Goal: Task Accomplishment & Management: Complete application form

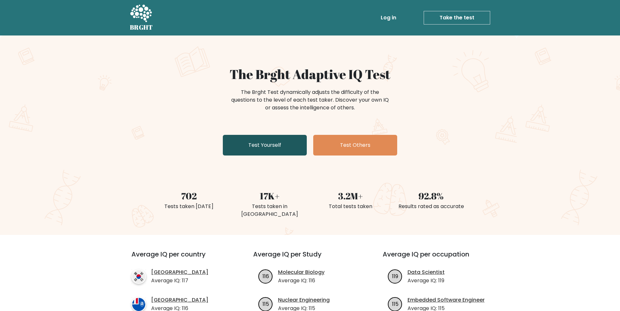
click at [240, 139] on link "Test Yourself" at bounding box center [265, 145] width 84 height 21
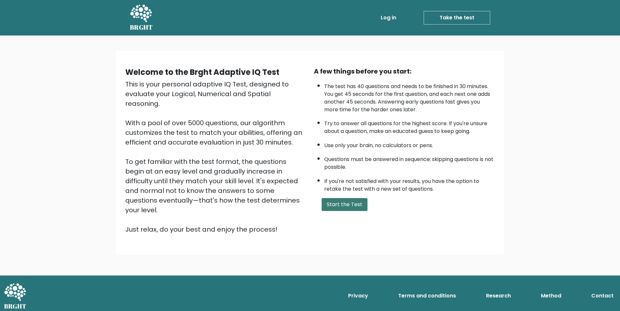
click at [336, 211] on button "Start the Test" at bounding box center [345, 204] width 46 height 13
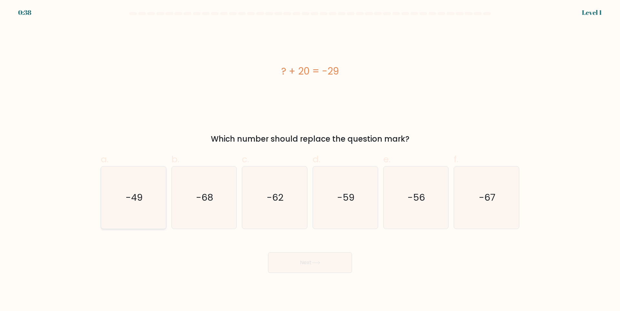
click at [150, 206] on icon "-49" at bounding box center [133, 198] width 62 height 62
click at [310, 160] on input "a. -49" at bounding box center [310, 158] width 0 height 4
radio input "true"
click at [291, 267] on button "Next" at bounding box center [310, 263] width 84 height 21
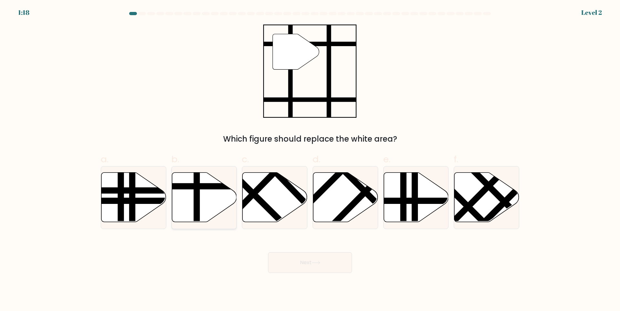
click at [197, 199] on line at bounding box center [197, 224] width 0 height 131
click at [310, 160] on input "b." at bounding box center [310, 158] width 0 height 4
radio input "true"
click at [308, 263] on button "Next" at bounding box center [310, 263] width 84 height 21
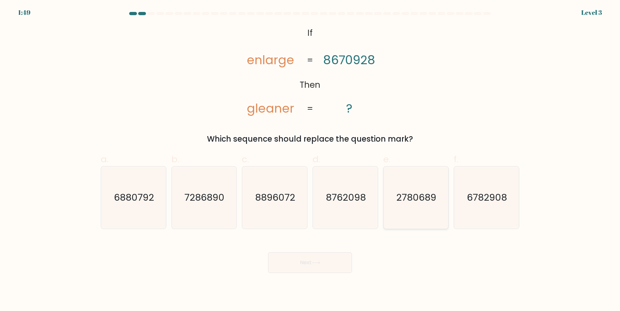
click at [408, 194] on text "2780689" at bounding box center [417, 197] width 40 height 13
click at [310, 160] on input "e. 2780689" at bounding box center [310, 158] width 0 height 4
radio input "true"
click at [309, 262] on button "Next" at bounding box center [310, 263] width 84 height 21
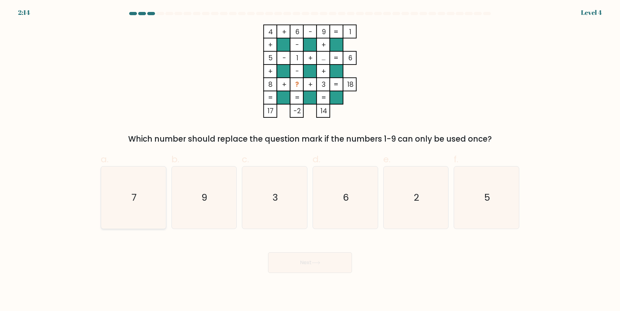
click at [135, 197] on text "7" at bounding box center [133, 197] width 5 height 13
click at [310, 160] on input "a. 7" at bounding box center [310, 158] width 0 height 4
radio input "true"
click at [292, 263] on button "Next" at bounding box center [310, 263] width 84 height 21
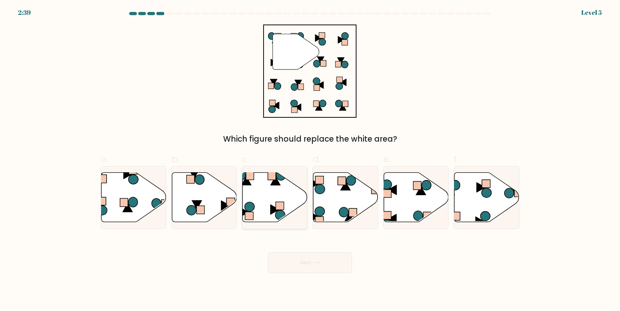
click at [275, 201] on icon at bounding box center [275, 197] width 65 height 50
click at [310, 160] on input "c." at bounding box center [310, 158] width 0 height 4
radio input "true"
click at [303, 263] on button "Next" at bounding box center [310, 263] width 84 height 21
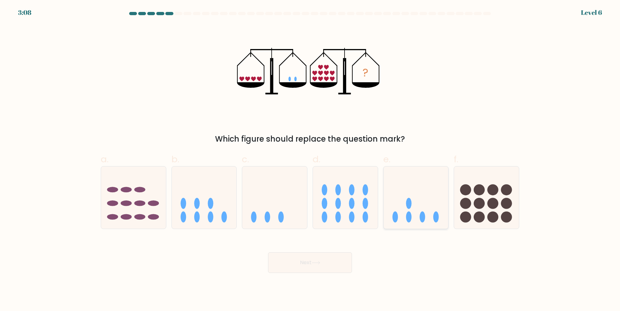
click at [420, 212] on icon at bounding box center [416, 198] width 65 height 54
click at [310, 160] on input "e." at bounding box center [310, 158] width 0 height 4
radio input "true"
click at [323, 259] on button "Next" at bounding box center [310, 263] width 84 height 21
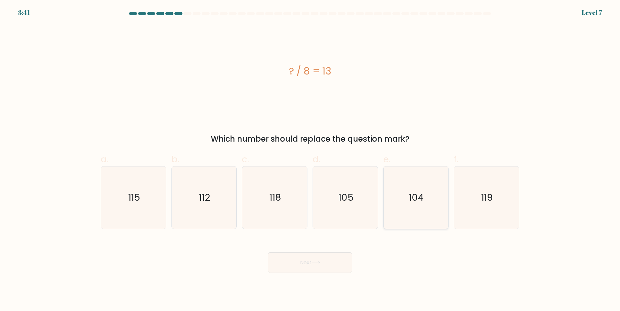
click at [413, 206] on icon "104" at bounding box center [416, 198] width 62 height 62
click at [310, 160] on input "e. 104" at bounding box center [310, 158] width 0 height 4
radio input "true"
click at [320, 262] on icon at bounding box center [316, 263] width 9 height 4
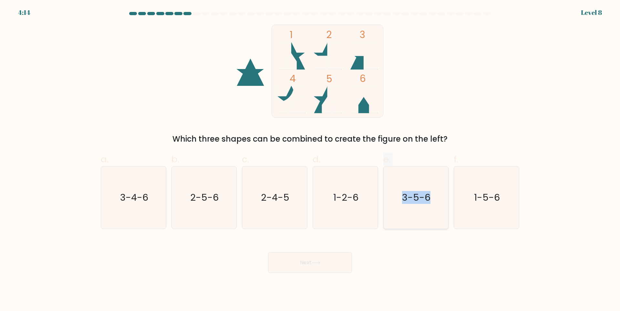
drag, startPoint x: 427, startPoint y: 210, endPoint x: 445, endPoint y: 206, distance: 18.6
click at [445, 206] on div "a. 3-4-6 b. 2-5-6 c. 2-4-5 d. 1-2-6" at bounding box center [310, 188] width 424 height 81
click at [482, 206] on icon "1-5-6" at bounding box center [486, 198] width 62 height 62
click at [310, 160] on input "f. 1-5-6" at bounding box center [310, 158] width 0 height 4
radio input "true"
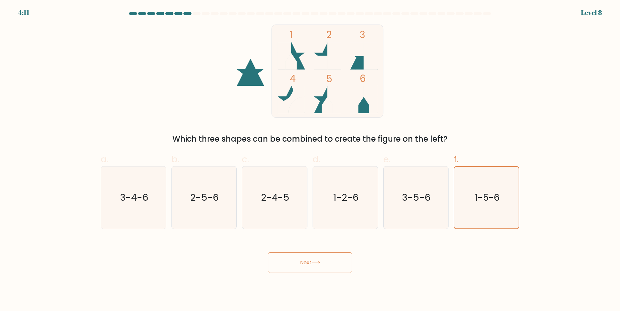
click at [321, 267] on button "Next" at bounding box center [310, 263] width 84 height 21
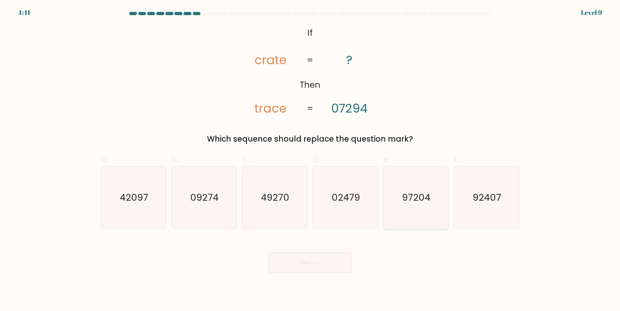
click at [405, 206] on icon "97204" at bounding box center [416, 198] width 62 height 62
click at [310, 160] on input "e. 97204" at bounding box center [310, 158] width 0 height 4
radio input "true"
click at [314, 265] on button "Next" at bounding box center [310, 263] width 84 height 21
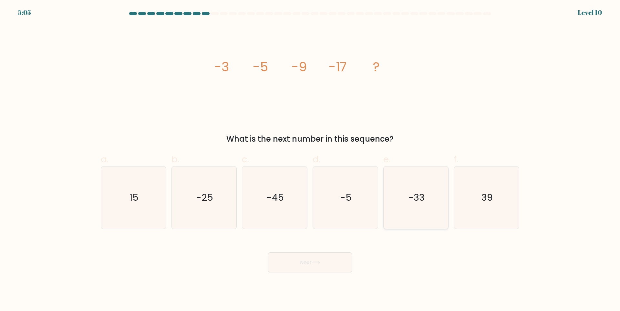
click at [399, 213] on icon "-33" at bounding box center [416, 198] width 62 height 62
click at [310, 160] on input "e. -33" at bounding box center [310, 158] width 0 height 4
radio input "true"
click at [316, 261] on button "Next" at bounding box center [310, 263] width 84 height 21
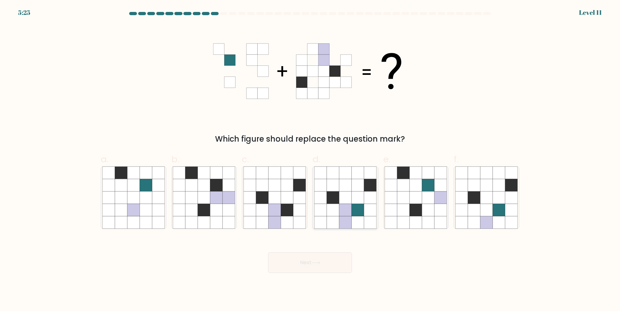
click at [351, 209] on icon at bounding box center [345, 210] width 12 height 12
click at [310, 160] on input "d." at bounding box center [310, 158] width 0 height 4
radio input "true"
click at [307, 265] on button "Next" at bounding box center [310, 263] width 84 height 21
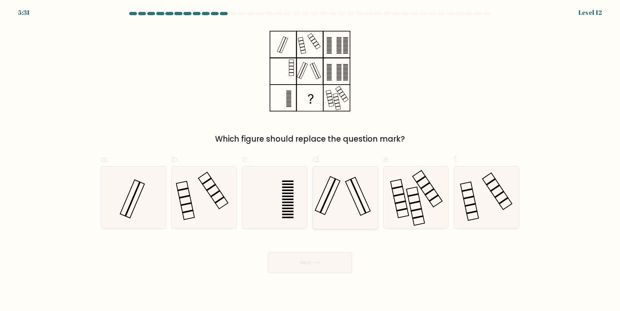
click at [342, 207] on icon at bounding box center [345, 198] width 62 height 62
click at [310, 160] on input "d." at bounding box center [310, 158] width 0 height 4
radio input "true"
click at [313, 261] on button "Next" at bounding box center [310, 263] width 84 height 21
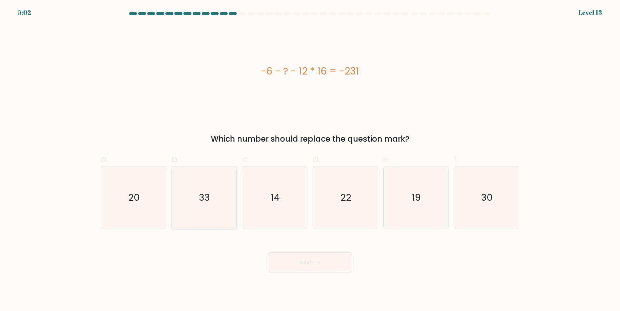
click at [224, 203] on icon "33" at bounding box center [204, 198] width 62 height 62
click at [310, 160] on input "b. 33" at bounding box center [310, 158] width 0 height 4
radio input "true"
click at [293, 263] on button "Next" at bounding box center [310, 263] width 84 height 21
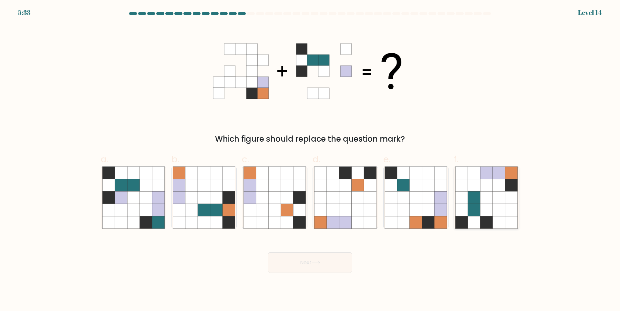
click at [486, 201] on icon at bounding box center [486, 198] width 12 height 12
click at [310, 160] on input "f." at bounding box center [310, 158] width 0 height 4
radio input "true"
click at [329, 259] on button "Next" at bounding box center [310, 263] width 84 height 21
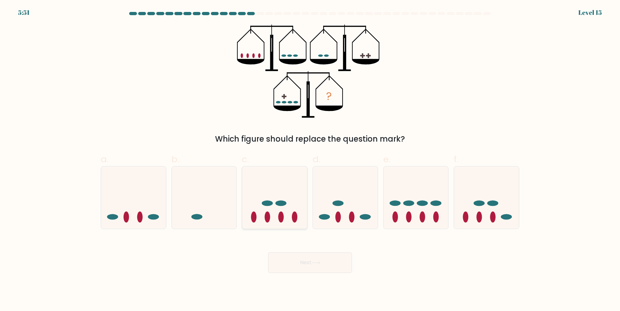
click at [272, 207] on icon at bounding box center [274, 198] width 65 height 54
click at [310, 160] on input "c." at bounding box center [310, 158] width 0 height 4
radio input "true"
click at [292, 262] on button "Next" at bounding box center [310, 263] width 84 height 21
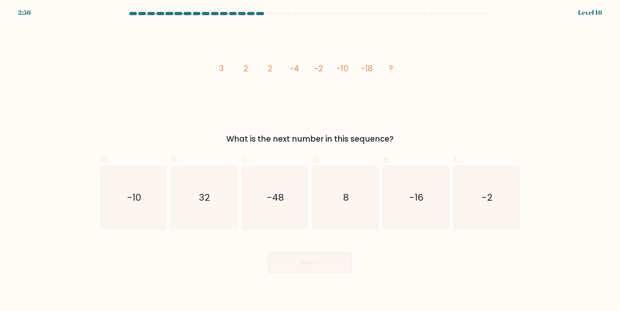
click at [373, 113] on icon "image/svg+xml 3 2 2 -4 -2 -10 -18 ?" at bounding box center [310, 71] width 194 height 93
click at [372, 113] on icon "image/svg+xml 3 2 2 -4 -2 -10 -18 ?" at bounding box center [310, 71] width 194 height 93
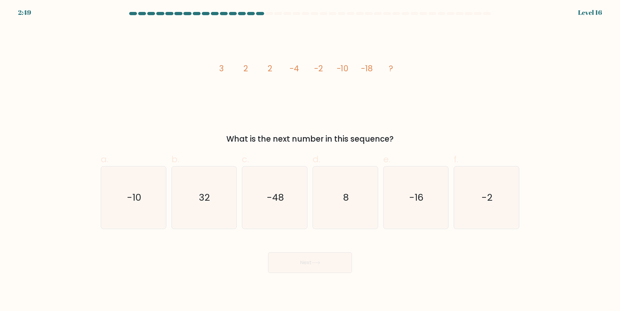
click at [372, 113] on icon "image/svg+xml 3 2 2 -4 -2 -10 -18 ?" at bounding box center [310, 71] width 194 height 93
click at [371, 113] on icon "image/svg+xml 3 2 2 -4 -2 -10 -18 ?" at bounding box center [310, 71] width 194 height 93
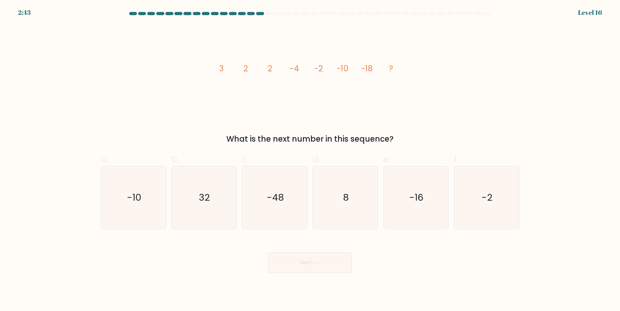
click at [371, 113] on icon "image/svg+xml 3 2 2 -4 -2 -10 -18 ?" at bounding box center [310, 71] width 194 height 93
click at [350, 188] on icon "8" at bounding box center [345, 198] width 62 height 62
click at [310, 160] on input "d. 8" at bounding box center [310, 158] width 0 height 4
radio input "true"
click at [324, 261] on button "Next" at bounding box center [310, 263] width 84 height 21
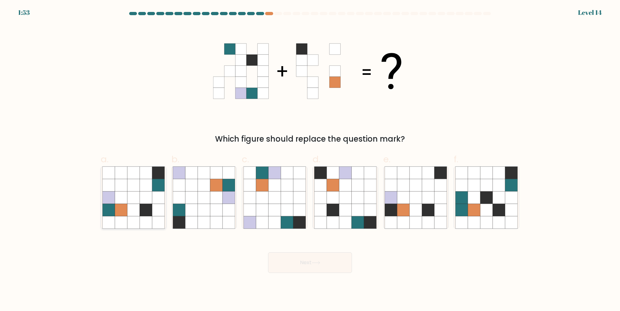
click at [151, 204] on icon at bounding box center [146, 210] width 12 height 12
click at [310, 160] on input "a." at bounding box center [310, 158] width 0 height 4
radio input "true"
click at [282, 265] on button "Next" at bounding box center [310, 263] width 84 height 21
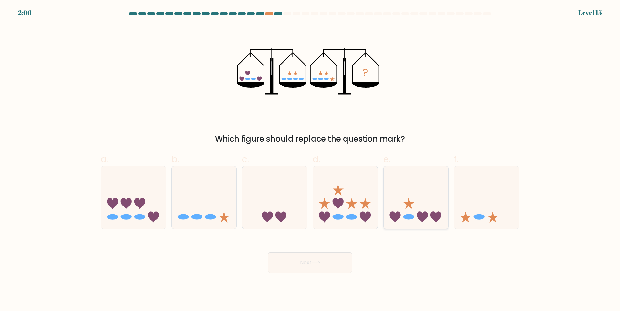
click at [408, 206] on icon at bounding box center [408, 203] width 11 height 11
click at [310, 160] on input "e." at bounding box center [310, 158] width 0 height 4
radio input "true"
click at [324, 259] on button "Next" at bounding box center [310, 263] width 84 height 21
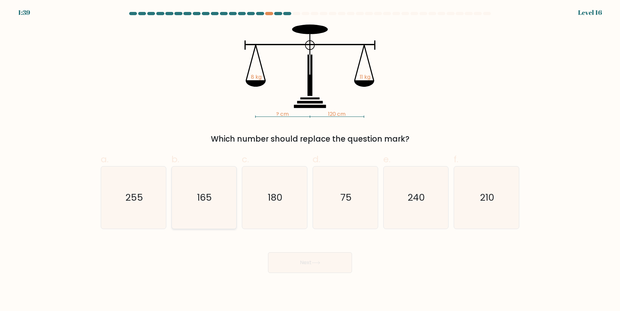
click at [223, 217] on icon "165" at bounding box center [204, 198] width 62 height 62
click at [310, 160] on input "b. 165" at bounding box center [310, 158] width 0 height 4
radio input "true"
click at [287, 261] on button "Next" at bounding box center [310, 263] width 84 height 21
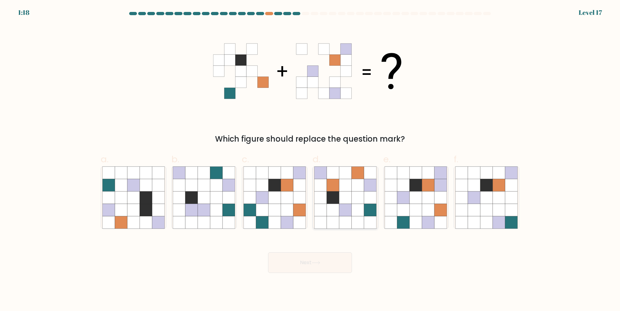
click at [348, 208] on icon at bounding box center [345, 210] width 12 height 12
click at [310, 160] on input "d." at bounding box center [310, 158] width 0 height 4
radio input "true"
click at [314, 260] on button "Next" at bounding box center [310, 263] width 84 height 21
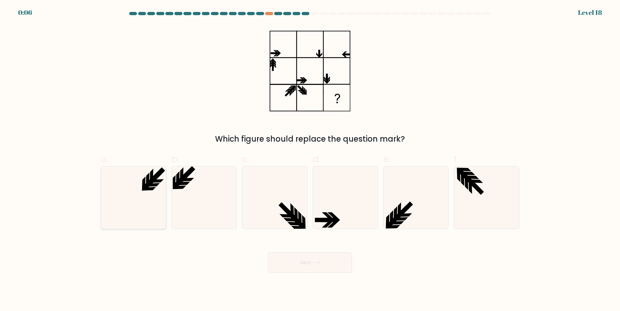
click at [149, 187] on icon at bounding box center [133, 198] width 62 height 62
click at [310, 160] on input "a." at bounding box center [310, 158] width 0 height 4
radio input "true"
click at [289, 264] on button "Next" at bounding box center [310, 263] width 84 height 21
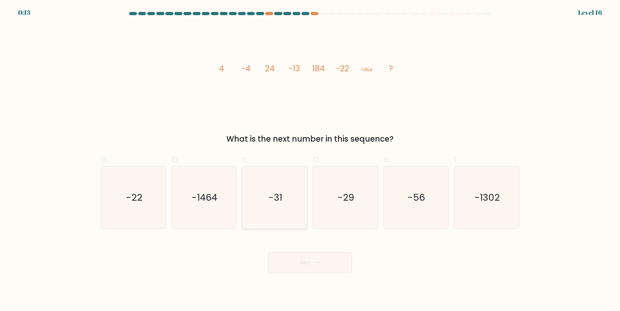
click at [291, 177] on icon "-31" at bounding box center [275, 198] width 62 height 62
click at [310, 160] on input "c. -31" at bounding box center [310, 158] width 0 height 4
radio input "true"
click at [294, 262] on button "Next" at bounding box center [310, 263] width 84 height 21
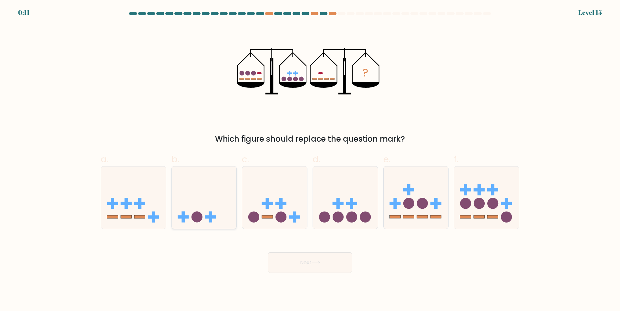
click at [192, 209] on icon at bounding box center [204, 198] width 65 height 54
click at [310, 160] on input "b." at bounding box center [310, 158] width 0 height 4
radio input "true"
click at [290, 258] on button "Next" at bounding box center [310, 263] width 84 height 21
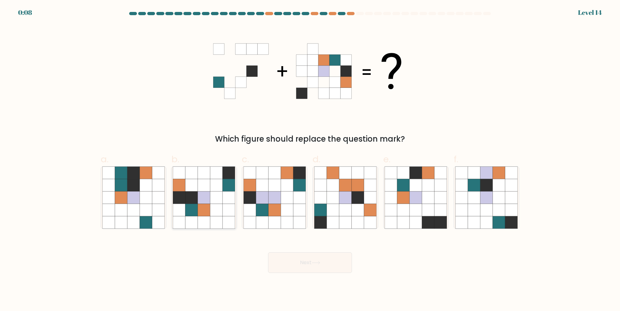
click at [219, 207] on icon at bounding box center [216, 210] width 12 height 12
click at [310, 160] on input "b." at bounding box center [310, 158] width 0 height 4
radio input "true"
click at [297, 262] on button "Next" at bounding box center [310, 263] width 84 height 21
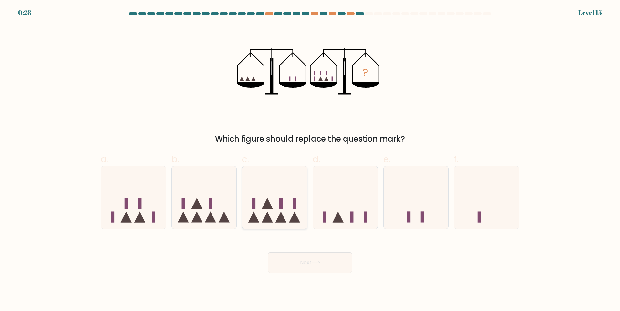
click at [269, 206] on icon at bounding box center [267, 203] width 11 height 11
click at [310, 160] on input "c." at bounding box center [310, 158] width 0 height 4
radio input "true"
click at [294, 264] on button "Next" at bounding box center [310, 263] width 84 height 21
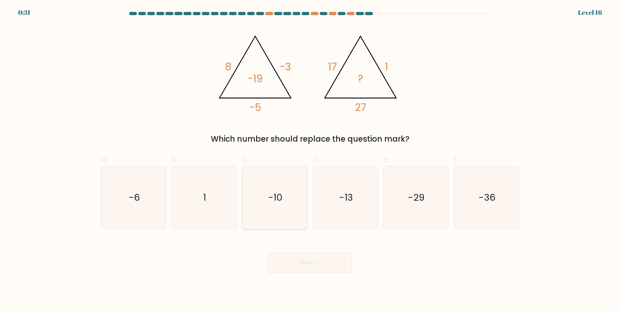
click at [277, 180] on icon "-10" at bounding box center [275, 198] width 62 height 62
click at [310, 160] on input "c. -10" at bounding box center [310, 158] width 0 height 4
radio input "true"
click at [298, 260] on button "Next" at bounding box center [310, 263] width 84 height 21
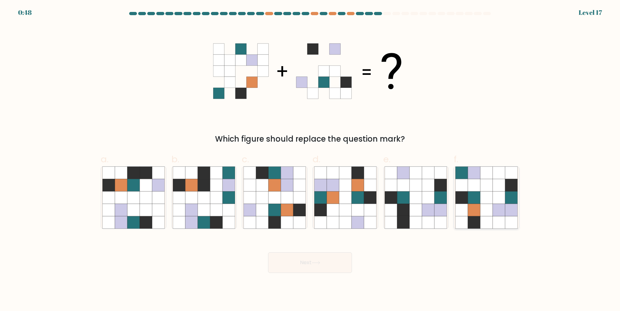
click at [482, 200] on icon at bounding box center [486, 198] width 12 height 12
click at [310, 160] on input "f." at bounding box center [310, 158] width 0 height 4
radio input "true"
click at [343, 260] on button "Next" at bounding box center [310, 263] width 84 height 21
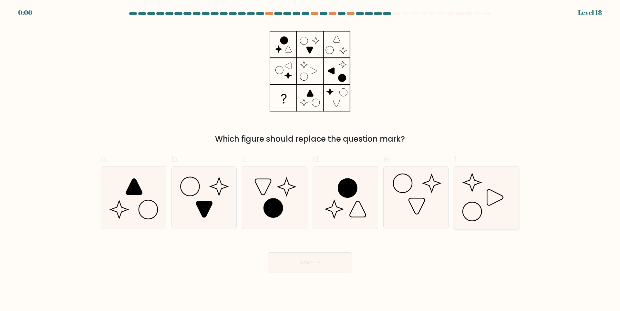
click at [475, 200] on icon at bounding box center [486, 198] width 62 height 62
click at [310, 160] on input "f." at bounding box center [310, 158] width 0 height 4
radio input "true"
click at [324, 263] on button "Next" at bounding box center [310, 263] width 84 height 21
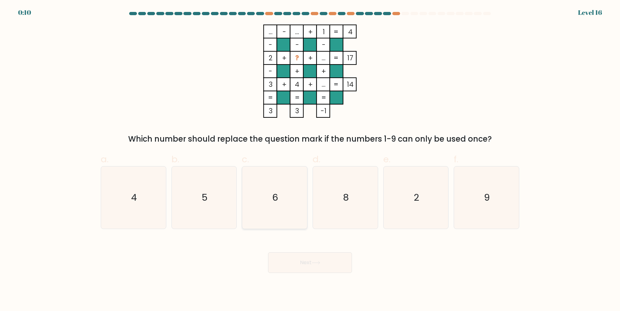
click at [295, 181] on icon "6" at bounding box center [275, 198] width 62 height 62
click at [310, 160] on input "c. 6" at bounding box center [310, 158] width 0 height 4
radio input "true"
click at [298, 262] on button "Next" at bounding box center [310, 263] width 84 height 21
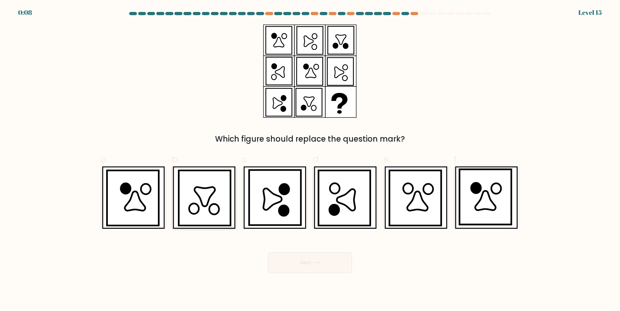
click at [213, 179] on icon at bounding box center [205, 198] width 52 height 55
click at [310, 160] on input "b." at bounding box center [310, 158] width 0 height 4
radio input "true"
click at [411, 202] on icon at bounding box center [417, 201] width 20 height 19
click at [310, 160] on input "e." at bounding box center [310, 158] width 0 height 4
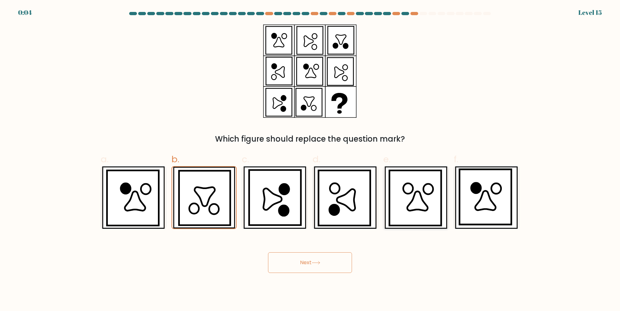
radio input "true"
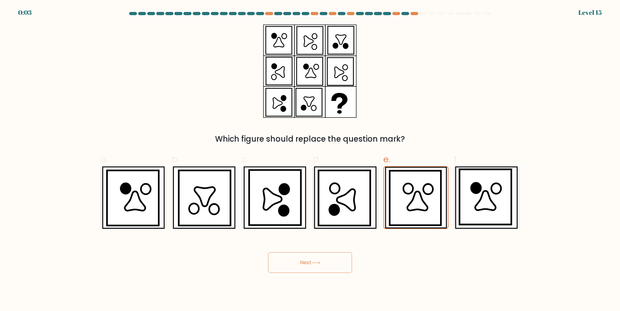
click at [330, 260] on button "Next" at bounding box center [310, 263] width 84 height 21
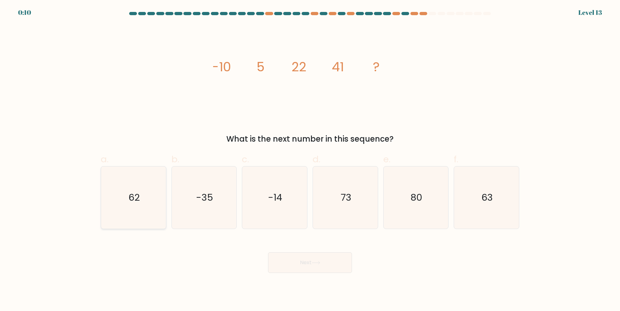
click at [135, 197] on text "62" at bounding box center [134, 197] width 11 height 13
click at [310, 160] on input "a. 62" at bounding box center [310, 158] width 0 height 4
radio input "true"
click at [282, 259] on button "Next" at bounding box center [310, 263] width 84 height 21
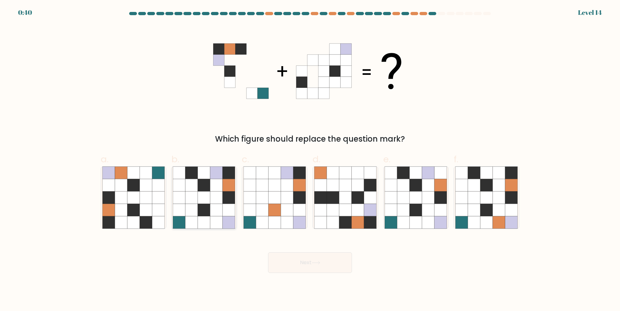
click at [213, 215] on icon at bounding box center [216, 210] width 12 height 12
click at [310, 160] on input "b." at bounding box center [310, 158] width 0 height 4
radio input "true"
click at [299, 261] on button "Next" at bounding box center [310, 263] width 84 height 21
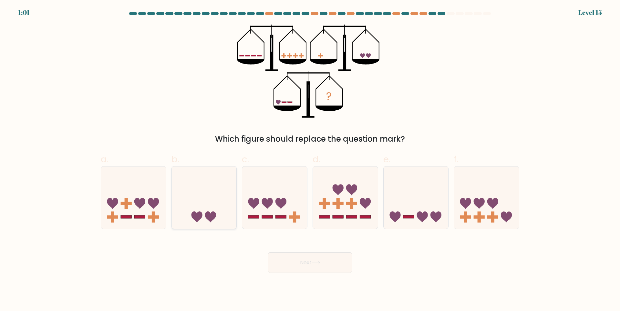
click at [220, 209] on icon at bounding box center [204, 198] width 65 height 54
click at [310, 160] on input "b." at bounding box center [310, 158] width 0 height 4
radio input "true"
click at [298, 259] on button "Next" at bounding box center [310, 263] width 84 height 21
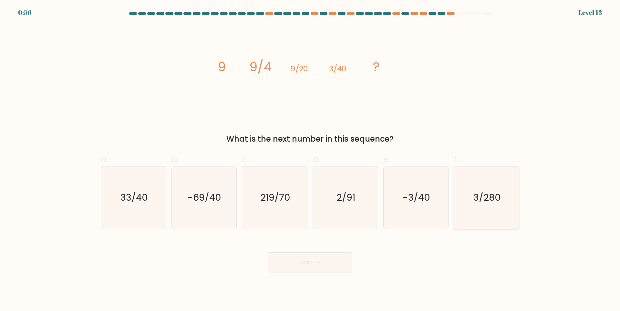
click at [476, 189] on icon "3/280" at bounding box center [486, 198] width 62 height 62
click at [310, 160] on input "f. 3/280" at bounding box center [310, 158] width 0 height 4
radio input "true"
click at [323, 263] on button "Next" at bounding box center [310, 263] width 84 height 21
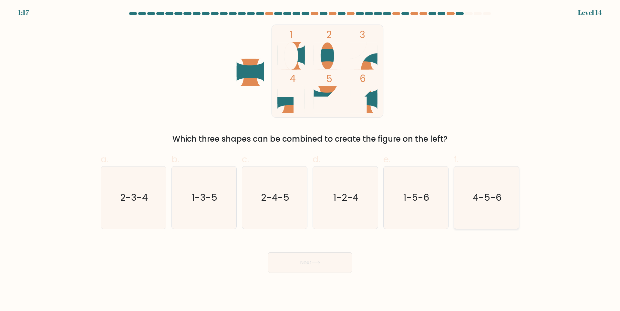
click at [471, 199] on icon "4-5-6" at bounding box center [486, 198] width 62 height 62
click at [310, 160] on input "f. 4-5-6" at bounding box center [310, 158] width 0 height 4
radio input "true"
click at [338, 268] on button "Next" at bounding box center [310, 263] width 84 height 21
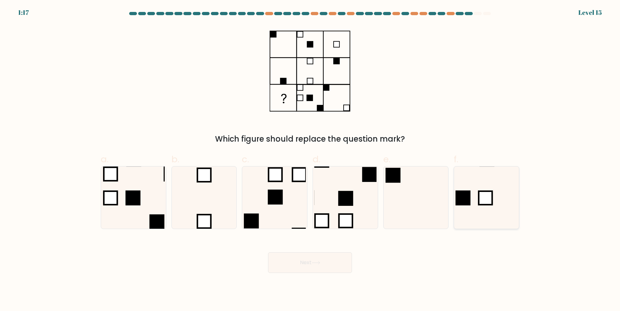
click at [500, 182] on icon at bounding box center [486, 198] width 62 height 62
click at [310, 160] on input "f." at bounding box center [310, 158] width 0 height 4
radio input "true"
click at [330, 265] on button "Next" at bounding box center [310, 263] width 84 height 21
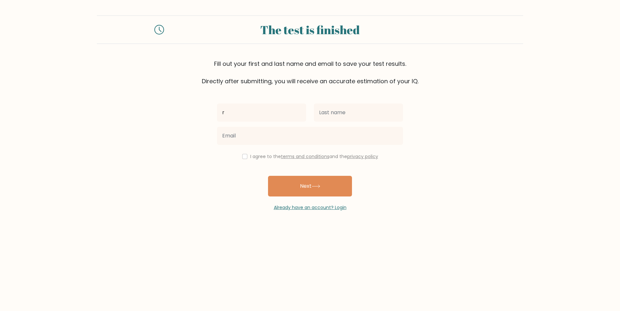
type input "r"
click at [315, 106] on input "text" at bounding box center [358, 113] width 89 height 18
type input "waar"
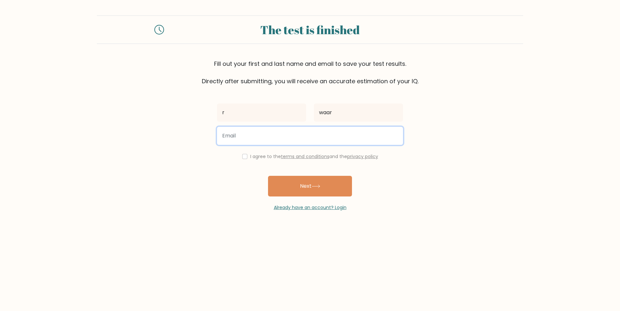
click at [260, 135] on input "email" at bounding box center [310, 136] width 186 height 18
type input "[EMAIL_ADDRESS][DOMAIN_NAME]"
click at [268, 176] on button "Next" at bounding box center [310, 186] width 84 height 21
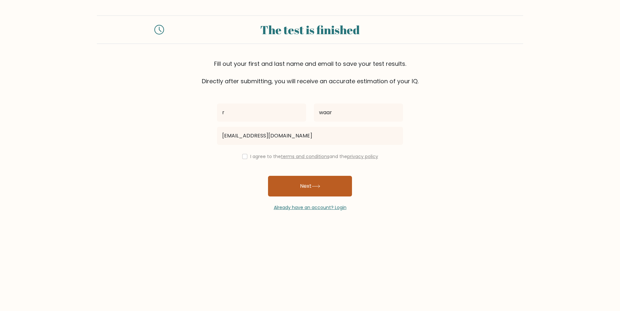
click at [296, 191] on button "Next" at bounding box center [310, 186] width 84 height 21
click at [299, 184] on button "Next" at bounding box center [310, 186] width 84 height 21
click at [242, 156] on input "checkbox" at bounding box center [244, 156] width 5 height 5
checkbox input "true"
click at [295, 191] on button "Next" at bounding box center [310, 186] width 84 height 21
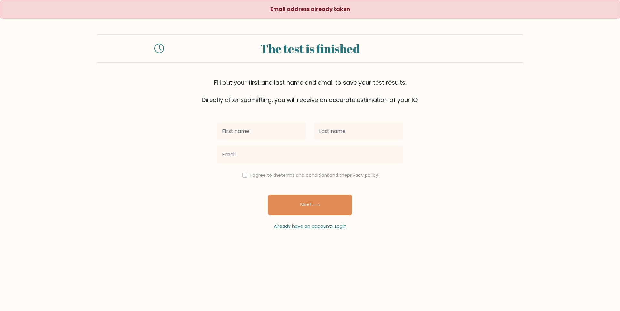
click at [261, 133] on input "text" at bounding box center [261, 131] width 89 height 18
type input "r"
click at [328, 136] on input "text" at bounding box center [358, 131] width 89 height 18
type input "waar"
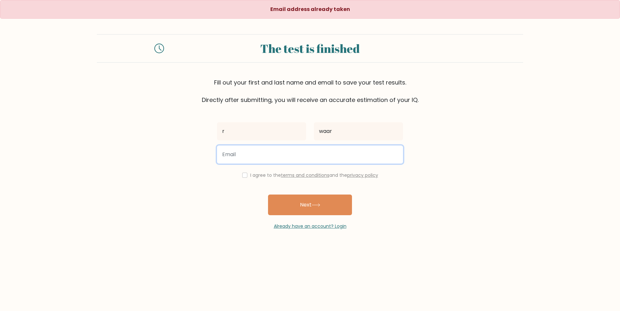
click at [255, 154] on input "email" at bounding box center [310, 155] width 186 height 18
type input "[EMAIL_ADDRESS][DOMAIN_NAME]"
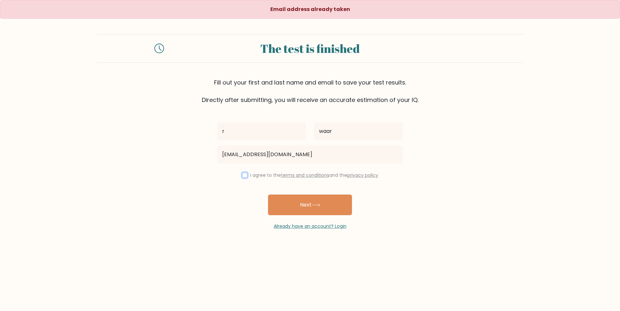
click at [242, 175] on input "checkbox" at bounding box center [244, 175] width 5 height 5
checkbox input "true"
click at [286, 210] on button "Next" at bounding box center [310, 205] width 84 height 21
type input "R."
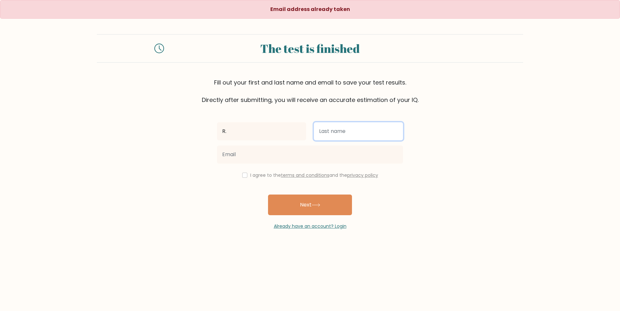
click at [334, 133] on input "text" at bounding box center [358, 131] width 89 height 18
type input "Green"
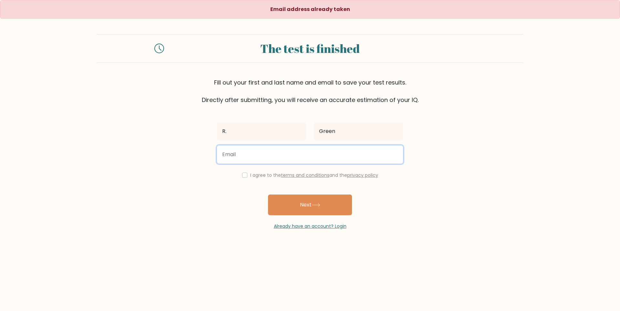
click at [234, 154] on input "email" at bounding box center [310, 155] width 186 height 18
type input "virverus1@gmail.com"
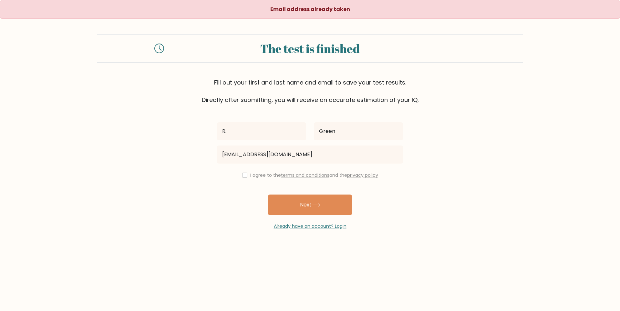
click at [251, 204] on div "R. Green virverus1@gmail.com I agree to the terms and conditions and the privac…" at bounding box center [310, 167] width 194 height 126
click at [244, 174] on input "checkbox" at bounding box center [244, 175] width 5 height 5
checkbox input "true"
click at [296, 208] on button "Next" at bounding box center [310, 205] width 84 height 21
click at [270, 129] on input "text" at bounding box center [261, 131] width 89 height 18
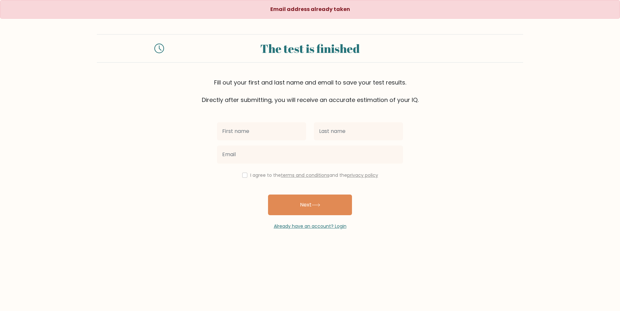
click at [235, 131] on input "text" at bounding box center [261, 131] width 89 height 18
click at [291, 227] on link "Already have an account? Login" at bounding box center [310, 226] width 73 height 6
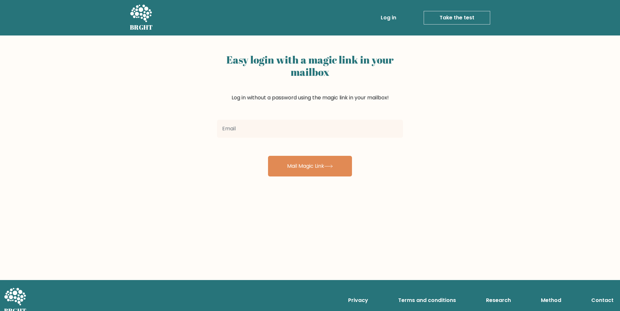
click at [236, 128] on input "email" at bounding box center [310, 129] width 186 height 18
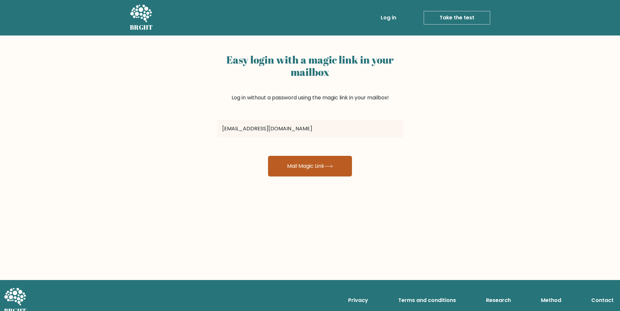
type input "[EMAIL_ADDRESS][DOMAIN_NAME]"
click at [279, 166] on button "Mail Magic Link" at bounding box center [310, 166] width 84 height 21
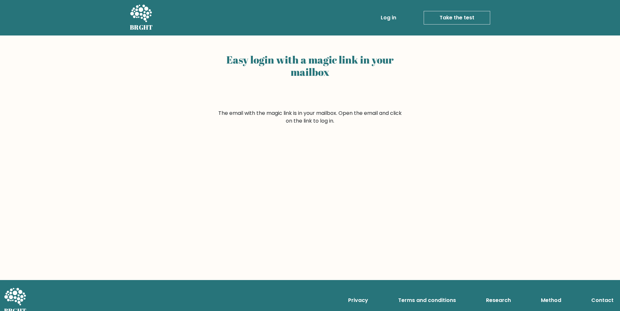
click at [388, 19] on link "Log in" at bounding box center [388, 17] width 21 height 13
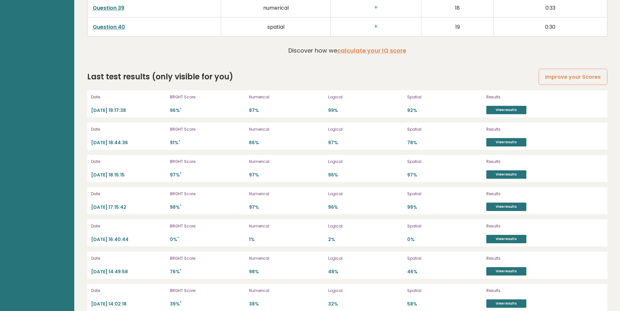
scroll to position [1835, 0]
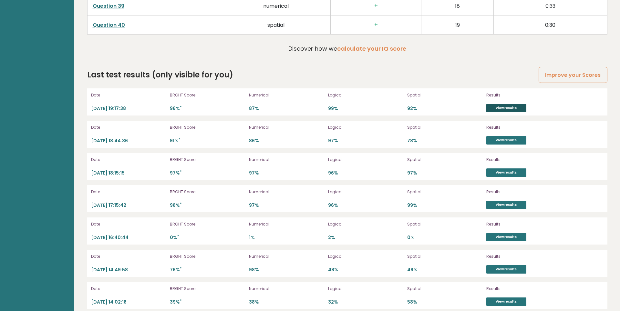
click at [511, 104] on link "View results" at bounding box center [506, 108] width 40 height 8
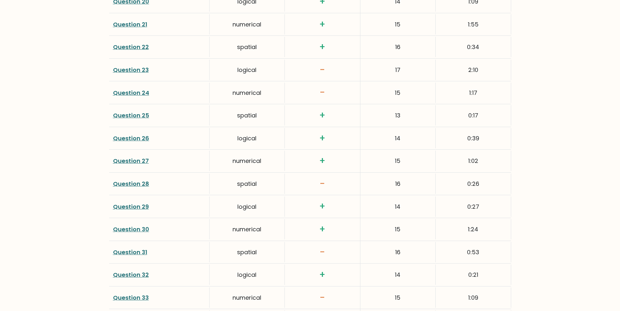
scroll to position [1471, 0]
click at [139, 94] on link "Question 28" at bounding box center [131, 92] width 36 height 8
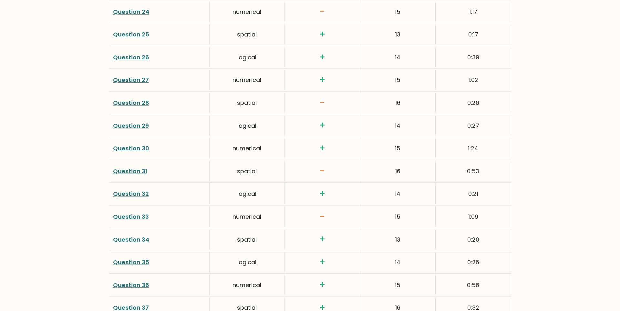
scroll to position [1468, 0]
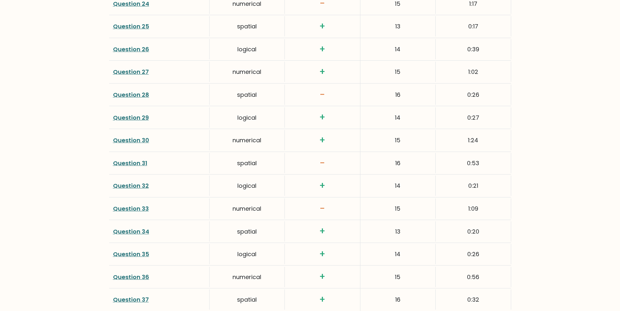
click at [130, 163] on link "Question 31" at bounding box center [130, 163] width 34 height 8
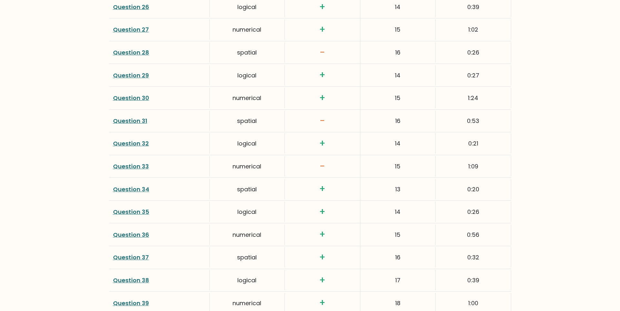
scroll to position [1512, 0]
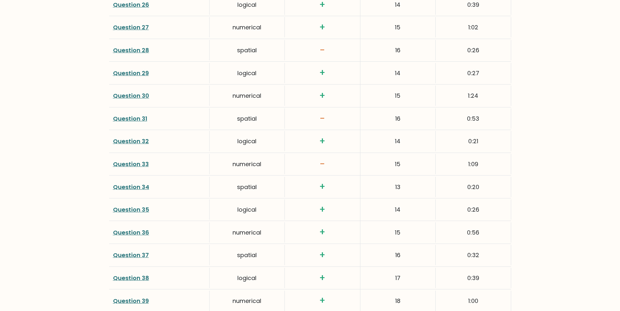
click at [129, 164] on link "Question 33" at bounding box center [131, 164] width 36 height 8
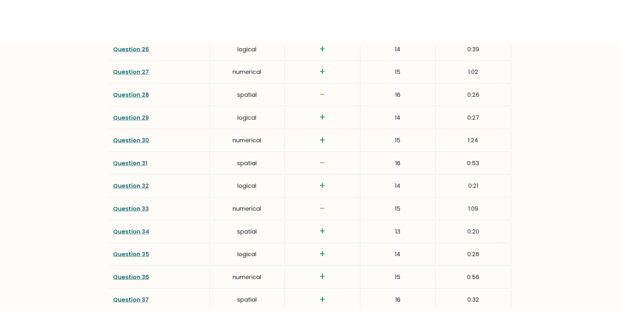
click at [136, 168] on link "Question 33" at bounding box center [131, 164] width 36 height 8
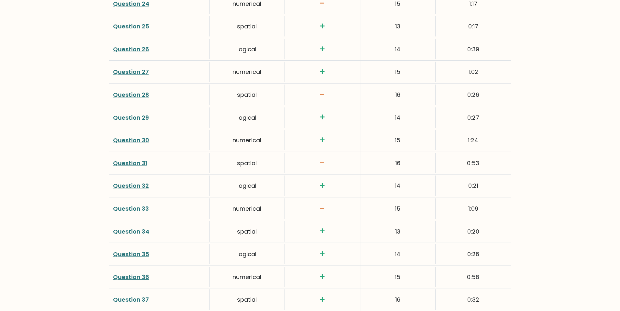
click at [139, 92] on link "Question 28" at bounding box center [131, 95] width 36 height 8
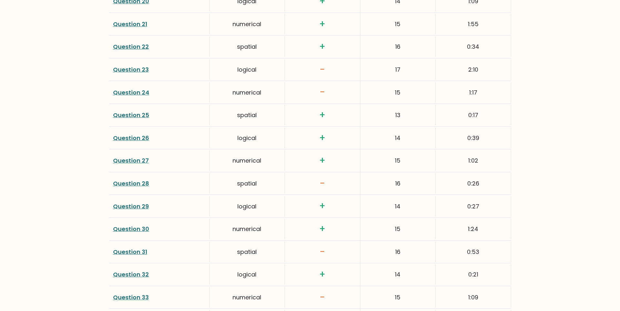
scroll to position [1378, 0]
click at [137, 91] on link "Question 24" at bounding box center [131, 93] width 36 height 8
click at [127, 69] on link "Question 23" at bounding box center [131, 70] width 36 height 8
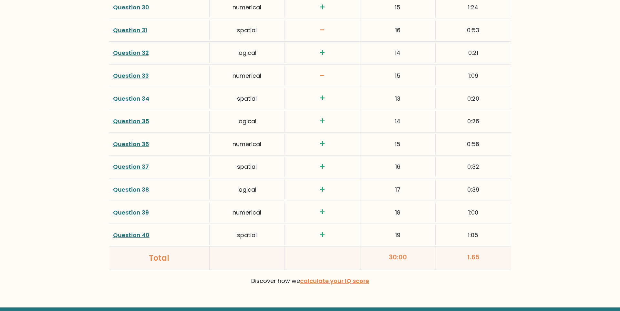
scroll to position [1602, 0]
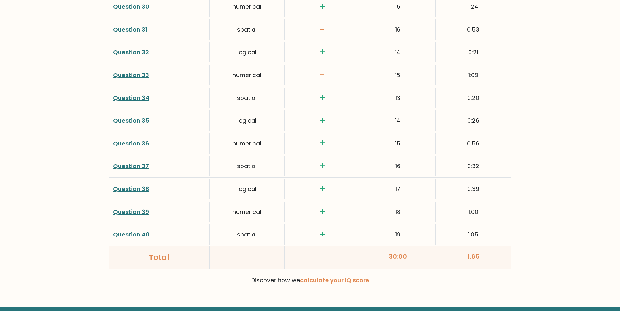
click at [136, 75] on link "Question 33" at bounding box center [131, 75] width 36 height 8
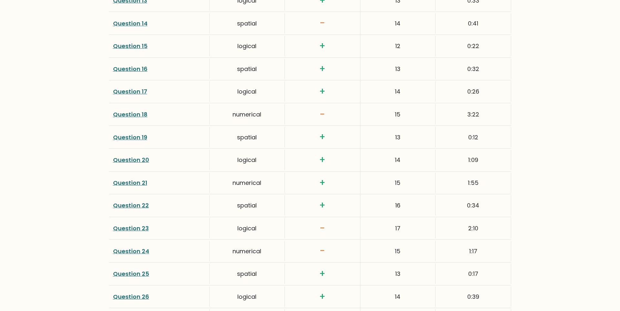
scroll to position [1200, 0]
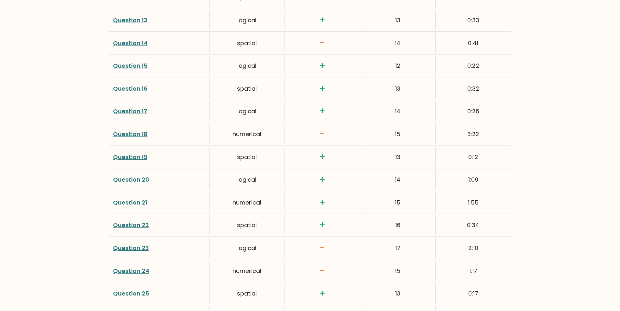
click at [125, 135] on link "Question 18" at bounding box center [130, 134] width 35 height 8
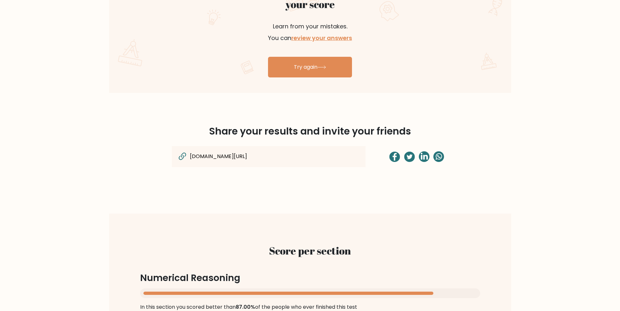
scroll to position [389, 0]
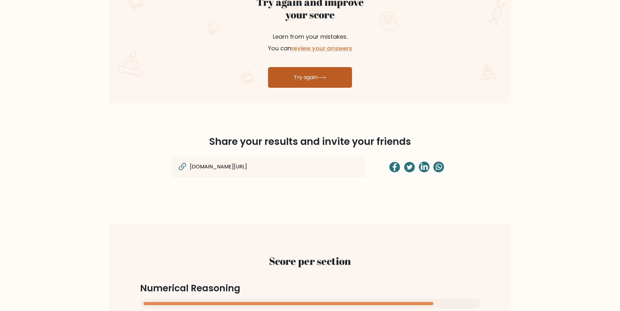
click at [304, 79] on link "Try again" at bounding box center [310, 77] width 84 height 21
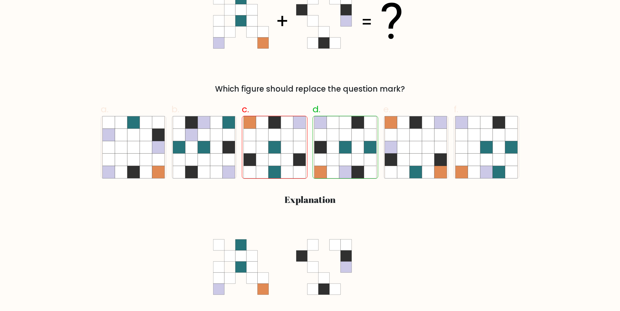
scroll to position [223, 0]
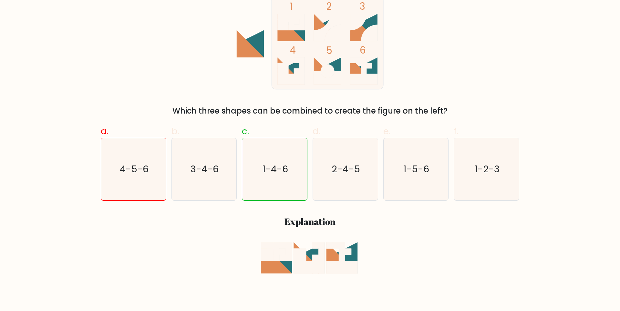
scroll to position [45, 0]
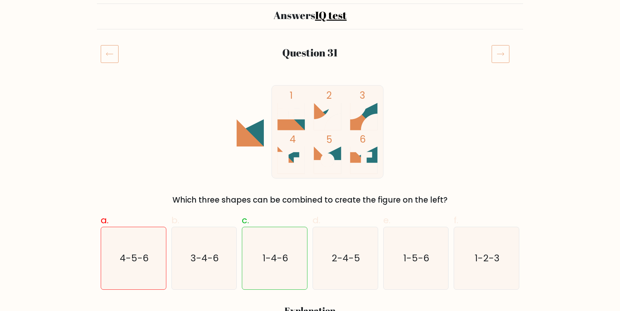
click at [109, 54] on icon at bounding box center [110, 54] width 18 height 18
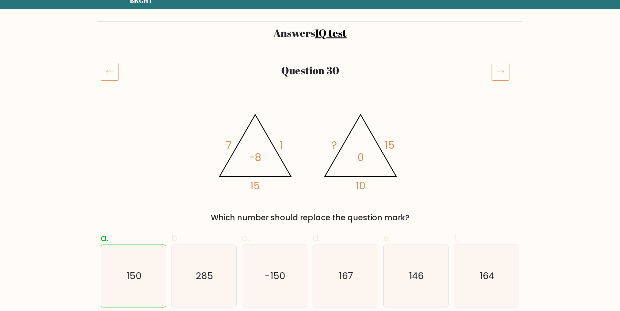
scroll to position [45, 0]
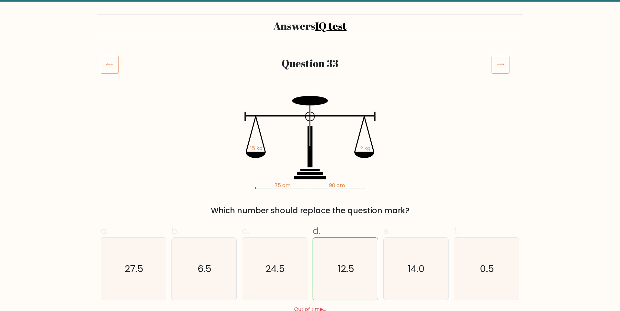
scroll to position [45, 0]
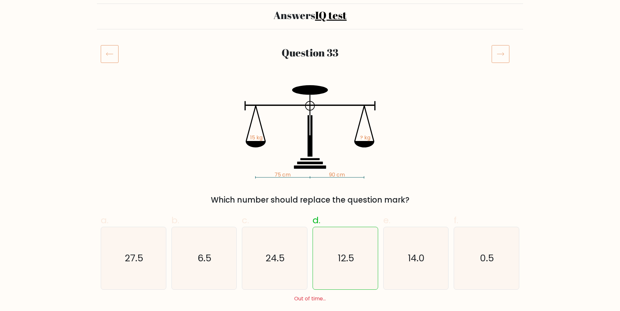
click at [128, 164] on div "75 cm 90 cm 15 kg ? kg Which number should replace the question mark?" at bounding box center [310, 145] width 426 height 120
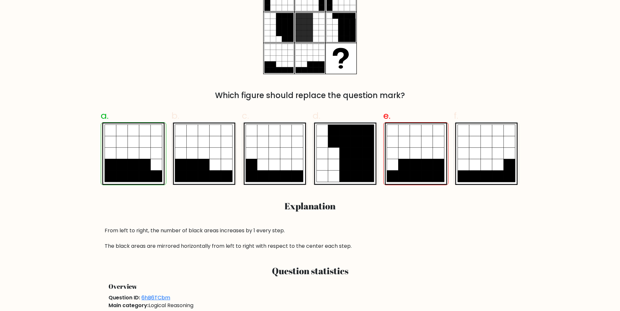
scroll to position [134, 0]
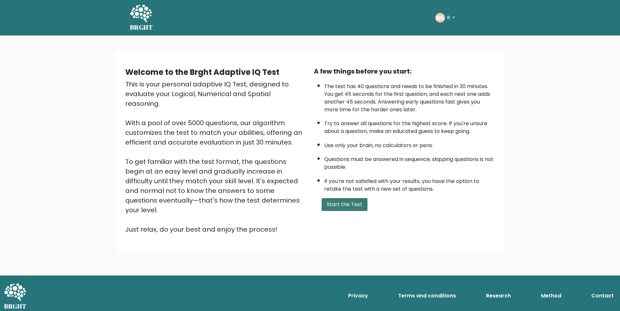
click at [337, 211] on button "Start the Test" at bounding box center [345, 204] width 46 height 13
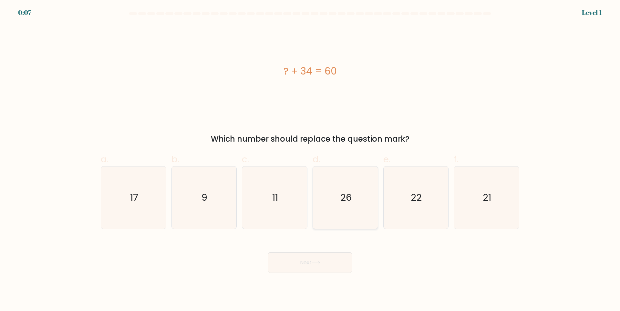
click at [356, 198] on icon "26" at bounding box center [345, 198] width 62 height 62
click at [310, 160] on input "d. 26" at bounding box center [310, 158] width 0 height 4
radio input "true"
click at [320, 262] on icon at bounding box center [316, 263] width 9 height 4
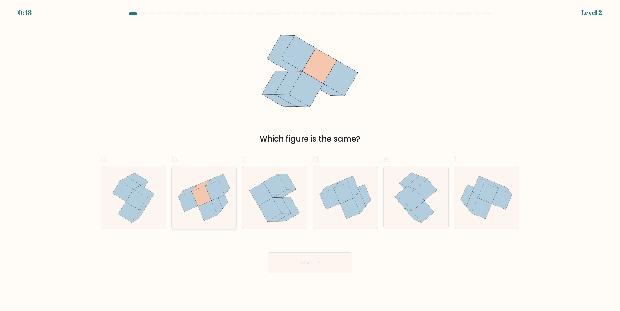
click at [208, 200] on icon at bounding box center [201, 196] width 19 height 20
click at [310, 160] on input "b." at bounding box center [310, 158] width 0 height 4
radio input "true"
click at [298, 265] on button "Next" at bounding box center [310, 263] width 84 height 21
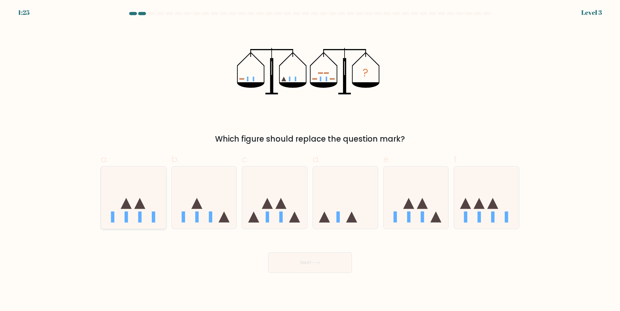
click at [143, 209] on icon at bounding box center [133, 198] width 65 height 54
click at [310, 160] on input "a." at bounding box center [310, 158] width 0 height 4
radio input "true"
click at [288, 268] on button "Next" at bounding box center [310, 263] width 84 height 21
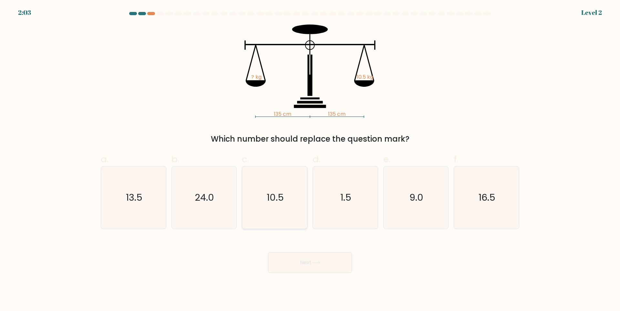
click at [277, 208] on icon "10.5" at bounding box center [275, 198] width 62 height 62
click at [310, 160] on input "c. 10.5" at bounding box center [310, 158] width 0 height 4
radio input "true"
click at [296, 268] on button "Next" at bounding box center [310, 263] width 84 height 21
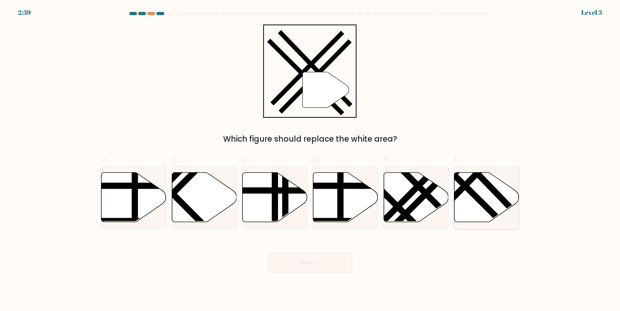
click at [463, 204] on icon at bounding box center [486, 197] width 65 height 50
click at [310, 160] on input "f." at bounding box center [310, 158] width 0 height 4
radio input "true"
click at [315, 268] on button "Next" at bounding box center [310, 263] width 84 height 21
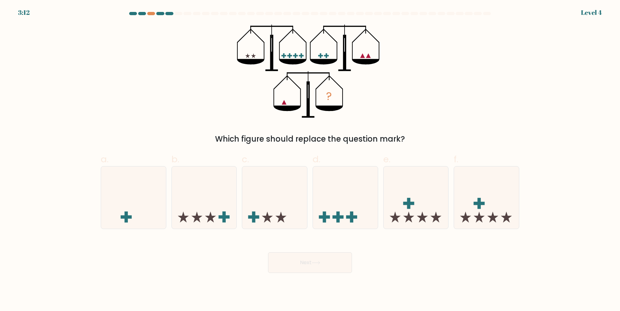
click at [193, 270] on div "Next" at bounding box center [310, 255] width 426 height 36
click at [150, 207] on icon at bounding box center [133, 198] width 65 height 54
click at [310, 160] on input "a." at bounding box center [310, 158] width 0 height 4
radio input "true"
click at [287, 261] on button "Next" at bounding box center [310, 263] width 84 height 21
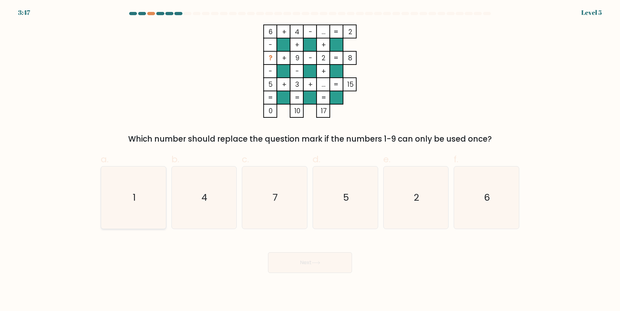
click at [140, 198] on icon "1" at bounding box center [133, 198] width 62 height 62
click at [310, 160] on input "a. 1" at bounding box center [310, 158] width 0 height 4
radio input "true"
click at [292, 266] on button "Next" at bounding box center [310, 263] width 84 height 21
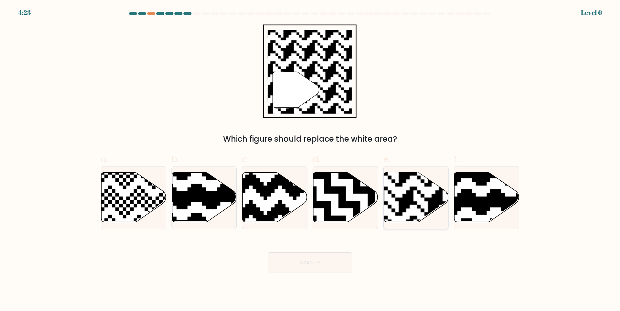
click at [425, 200] on rect at bounding box center [436, 172] width 118 height 118
click at [310, 160] on input "e." at bounding box center [310, 158] width 0 height 4
radio input "true"
click at [329, 261] on button "Next" at bounding box center [310, 263] width 84 height 21
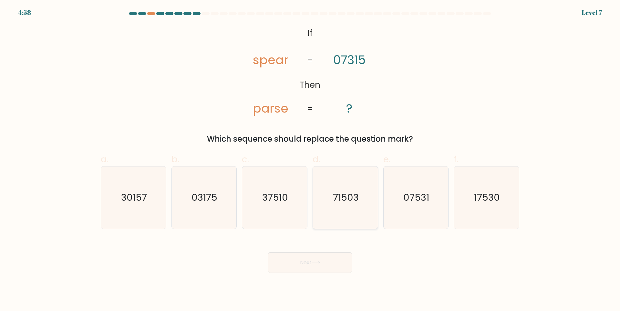
click at [335, 206] on icon "71503" at bounding box center [345, 198] width 62 height 62
click at [310, 160] on input "d. 71503" at bounding box center [310, 158] width 0 height 4
radio input "true"
click at [315, 263] on icon at bounding box center [316, 263] width 8 height 3
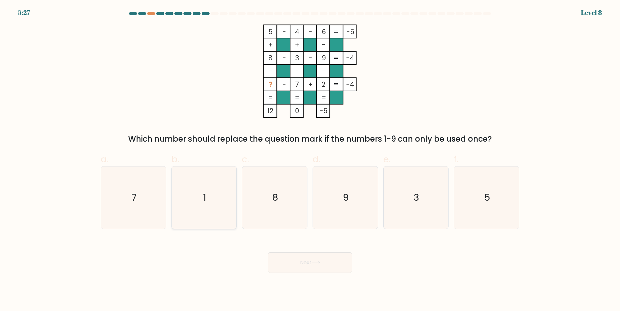
click at [203, 208] on icon "1" at bounding box center [204, 198] width 62 height 62
click at [310, 160] on input "b. 1" at bounding box center [310, 158] width 0 height 4
radio input "true"
click at [308, 262] on button "Next" at bounding box center [310, 263] width 84 height 21
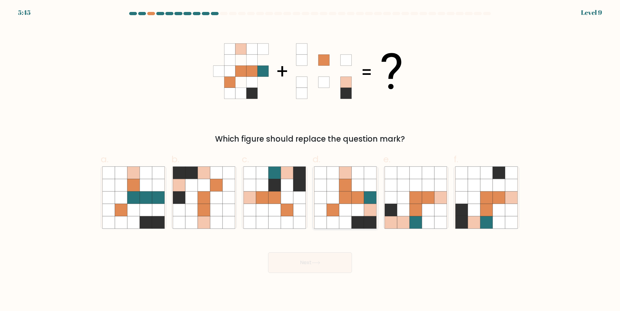
click at [370, 223] on icon at bounding box center [370, 222] width 12 height 12
click at [310, 160] on input "d." at bounding box center [310, 158] width 0 height 4
radio input "true"
click at [327, 262] on button "Next" at bounding box center [310, 263] width 84 height 21
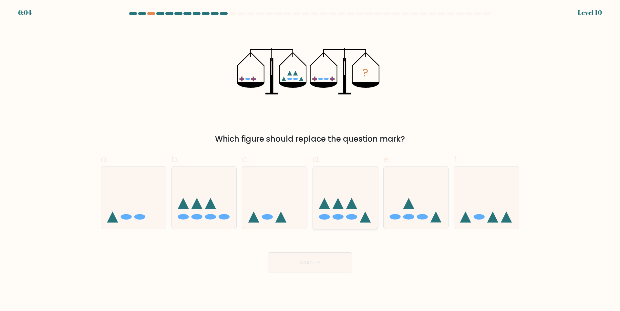
click at [345, 217] on icon at bounding box center [345, 198] width 65 height 54
click at [310, 160] on input "d." at bounding box center [310, 158] width 0 height 4
radio input "true"
click at [333, 263] on button "Next" at bounding box center [310, 263] width 84 height 21
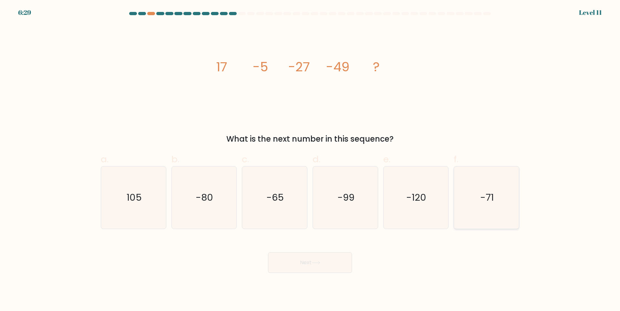
click at [477, 186] on icon "-71" at bounding box center [486, 198] width 62 height 62
click at [310, 160] on input "f. -71" at bounding box center [310, 158] width 0 height 4
radio input "true"
click at [323, 260] on button "Next" at bounding box center [310, 263] width 84 height 21
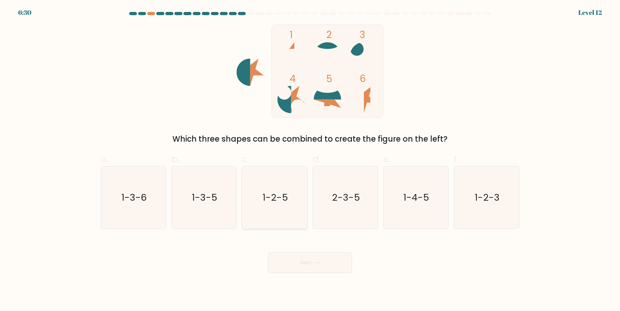
click at [274, 183] on icon "1-2-5" at bounding box center [275, 198] width 62 height 62
click at [310, 160] on input "c. 1-2-5" at bounding box center [310, 158] width 0 height 4
radio input "true"
click at [291, 266] on button "Next" at bounding box center [310, 263] width 84 height 21
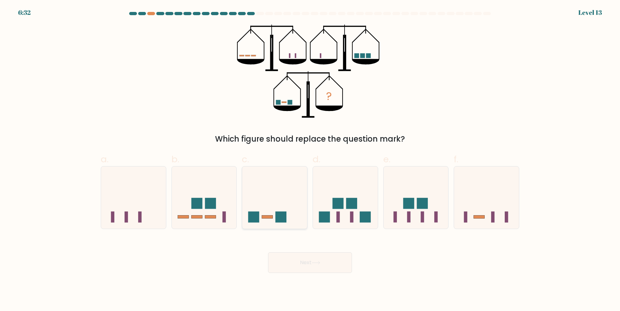
click at [276, 218] on rect at bounding box center [280, 217] width 11 height 11
click at [310, 160] on input "c." at bounding box center [310, 158] width 0 height 4
radio input "true"
click at [313, 262] on button "Next" at bounding box center [310, 263] width 84 height 21
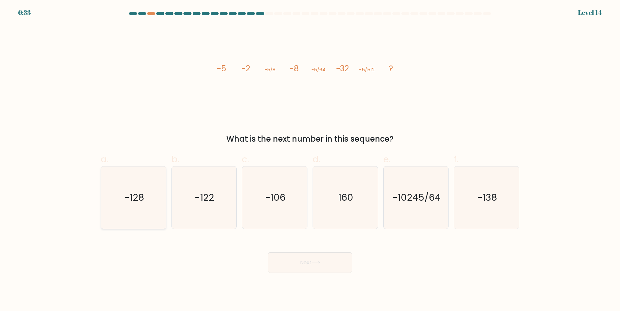
click at [146, 195] on icon "-128" at bounding box center [133, 198] width 62 height 62
click at [310, 160] on input "a. -128" at bounding box center [310, 158] width 0 height 4
radio input "true"
click at [301, 265] on button "Next" at bounding box center [310, 263] width 84 height 21
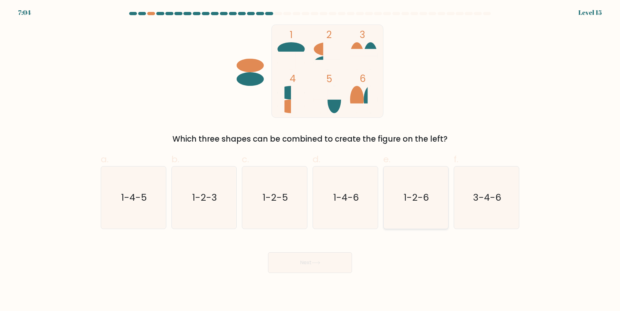
click at [409, 203] on icon "1-2-6" at bounding box center [416, 198] width 62 height 62
click at [310, 160] on input "e. 1-2-6" at bounding box center [310, 158] width 0 height 4
radio input "true"
click at [314, 261] on button "Next" at bounding box center [310, 263] width 84 height 21
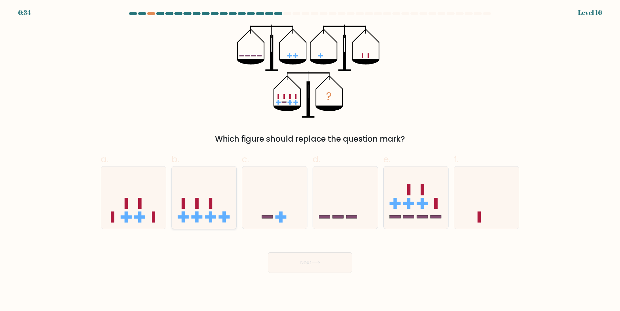
click at [204, 211] on icon at bounding box center [204, 198] width 65 height 54
click at [310, 160] on input "b." at bounding box center [310, 158] width 0 height 4
radio input "true"
click at [304, 264] on button "Next" at bounding box center [310, 263] width 84 height 21
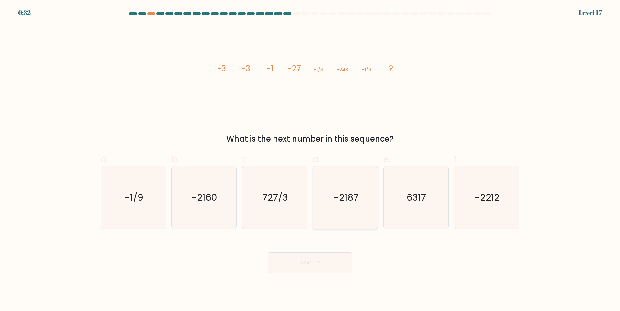
click at [349, 192] on text "-2187" at bounding box center [346, 197] width 25 height 13
click at [310, 160] on input "d. -2187" at bounding box center [310, 158] width 0 height 4
radio input "true"
click at [329, 260] on button "Next" at bounding box center [310, 263] width 84 height 21
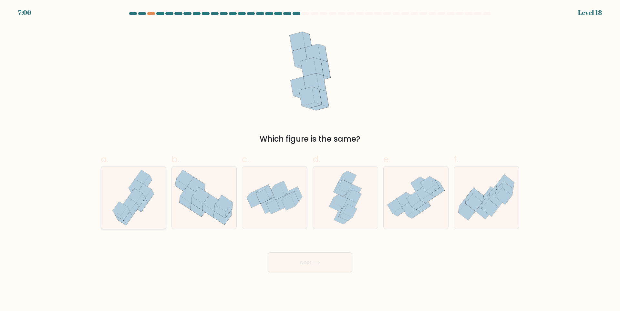
click at [140, 198] on icon at bounding box center [140, 200] width 9 height 14
click at [310, 160] on input "a." at bounding box center [310, 158] width 0 height 4
radio input "true"
click at [307, 263] on button "Next" at bounding box center [310, 263] width 84 height 21
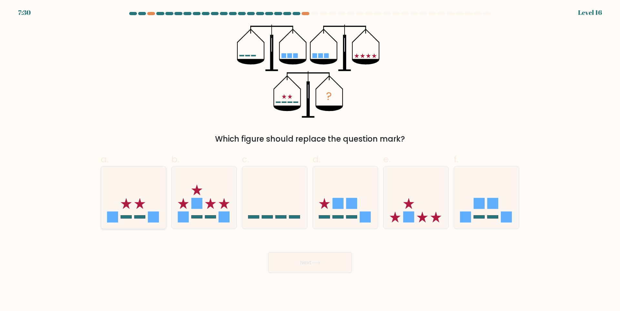
click at [129, 215] on icon at bounding box center [133, 198] width 65 height 54
click at [310, 160] on input "a." at bounding box center [310, 158] width 0 height 4
radio input "true"
click at [299, 268] on button "Next" at bounding box center [310, 263] width 84 height 21
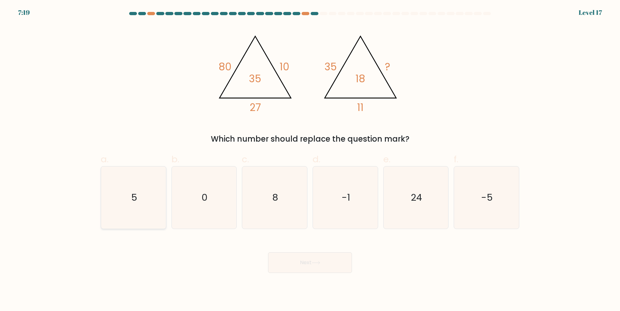
click at [143, 189] on icon "5" at bounding box center [133, 198] width 62 height 62
click at [310, 160] on input "a. 5" at bounding box center [310, 158] width 0 height 4
radio input "true"
click at [302, 265] on button "Next" at bounding box center [310, 263] width 84 height 21
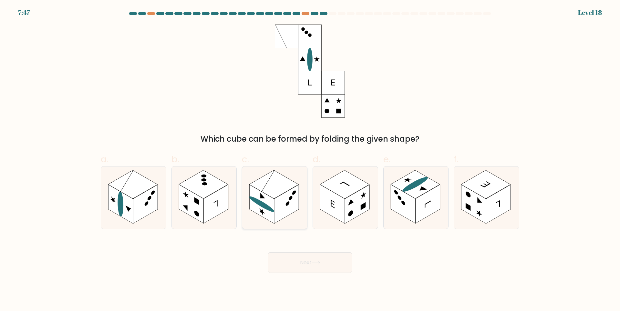
click at [278, 197] on rect at bounding box center [286, 204] width 25 height 39
click at [310, 160] on input "c." at bounding box center [310, 158] width 0 height 4
radio input "true"
click at [292, 269] on button "Next" at bounding box center [310, 263] width 84 height 21
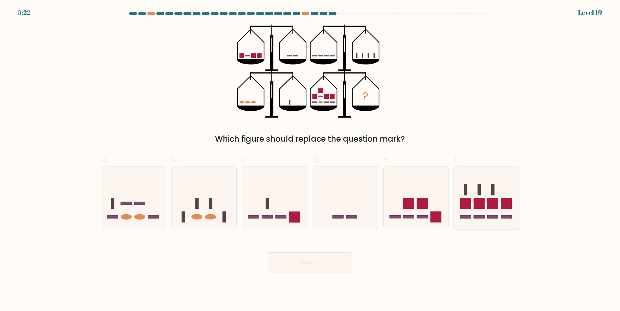
click at [476, 204] on rect at bounding box center [479, 203] width 11 height 11
click at [310, 160] on input "f." at bounding box center [310, 158] width 0 height 4
radio input "true"
click at [318, 260] on button "Next" at bounding box center [310, 263] width 84 height 21
click at [318, 261] on button "Next" at bounding box center [310, 263] width 84 height 21
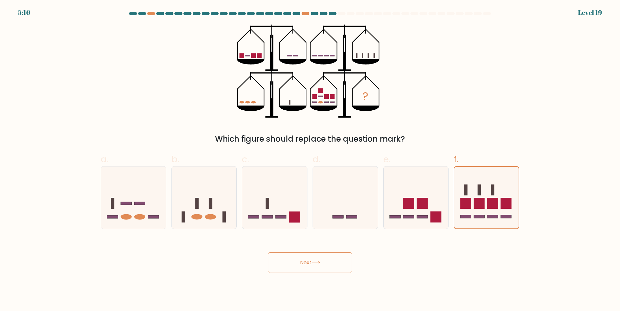
click at [298, 262] on button "Next" at bounding box center [310, 263] width 84 height 21
click at [293, 270] on button "Next" at bounding box center [310, 263] width 84 height 21
click at [296, 262] on button "Next" at bounding box center [310, 263] width 84 height 21
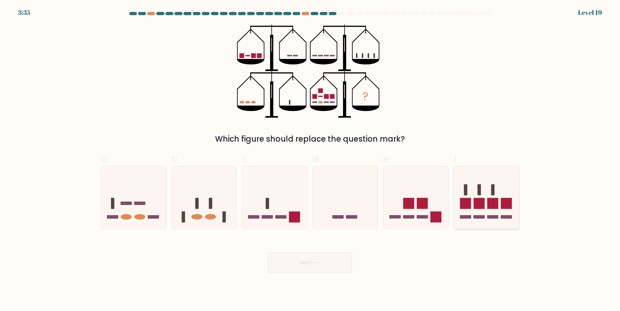
click at [478, 204] on rect at bounding box center [479, 203] width 11 height 11
click at [310, 160] on input "f." at bounding box center [310, 158] width 0 height 4
radio input "true"
click at [304, 257] on button "Next" at bounding box center [310, 263] width 84 height 21
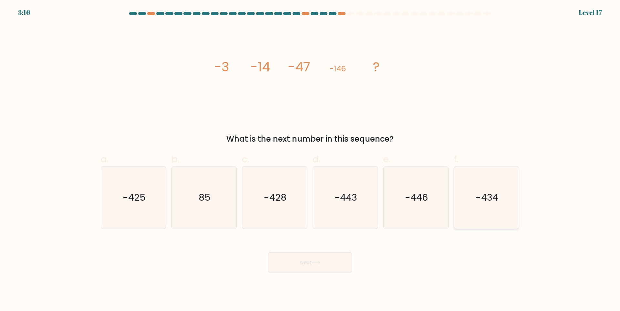
click at [473, 193] on icon "-434" at bounding box center [486, 198] width 62 height 62
click at [310, 160] on input "f. -434" at bounding box center [310, 158] width 0 height 4
radio input "true"
click at [341, 206] on icon "-443" at bounding box center [345, 198] width 62 height 62
click at [310, 160] on input "d. -443" at bounding box center [310, 158] width 0 height 4
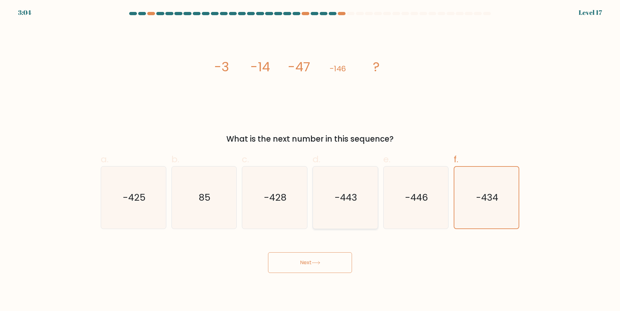
radio input "true"
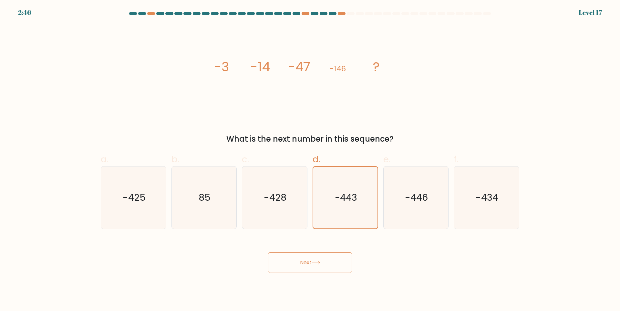
click at [303, 264] on button "Next" at bounding box center [310, 263] width 84 height 21
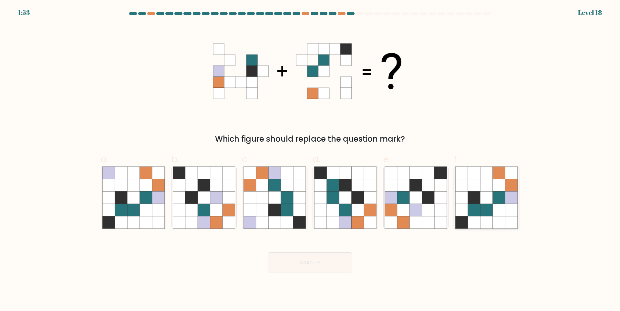
click at [473, 214] on icon at bounding box center [474, 210] width 12 height 12
click at [310, 160] on input "f." at bounding box center [310, 158] width 0 height 4
radio input "true"
click at [330, 262] on button "Next" at bounding box center [310, 263] width 84 height 21
click at [294, 265] on button "Next" at bounding box center [310, 263] width 84 height 21
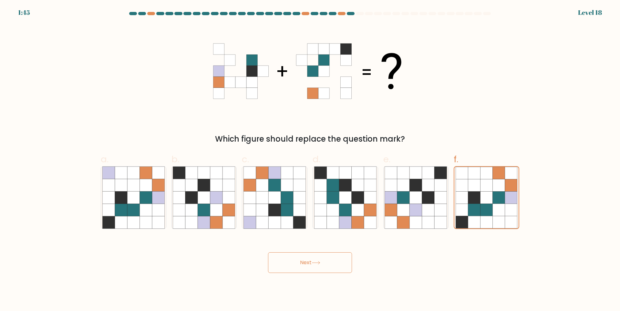
click at [294, 261] on button "Next" at bounding box center [310, 263] width 84 height 21
click at [306, 260] on button "Next" at bounding box center [310, 263] width 84 height 21
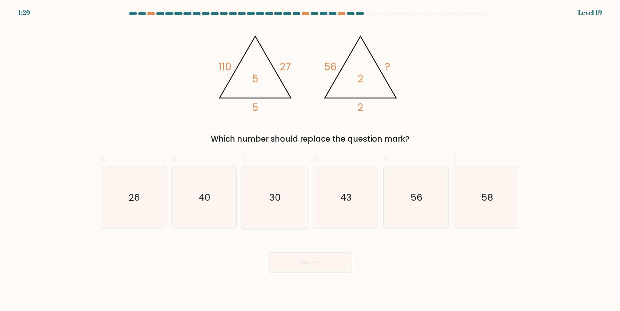
click at [270, 184] on icon "30" at bounding box center [275, 198] width 62 height 62
click at [310, 160] on input "c. 30" at bounding box center [310, 158] width 0 height 4
radio input "true"
click at [310, 267] on button "Next" at bounding box center [310, 263] width 84 height 21
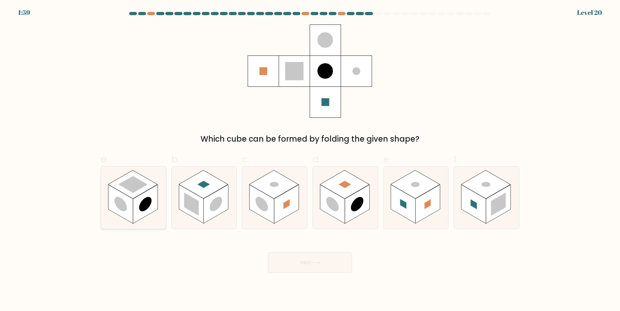
click at [140, 201] on rect at bounding box center [145, 204] width 25 height 39
click at [310, 160] on input "a." at bounding box center [310, 158] width 0 height 4
radio input "true"
click at [301, 261] on button "Next" at bounding box center [310, 263] width 84 height 21
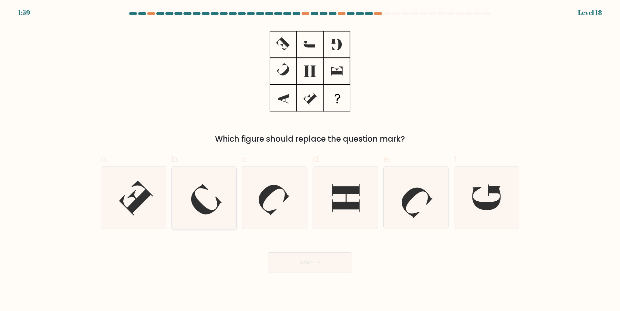
click at [204, 202] on icon at bounding box center [204, 198] width 62 height 62
click at [310, 160] on input "b." at bounding box center [310, 158] width 0 height 4
radio input "true"
click at [306, 265] on button "Next" at bounding box center [310, 263] width 84 height 21
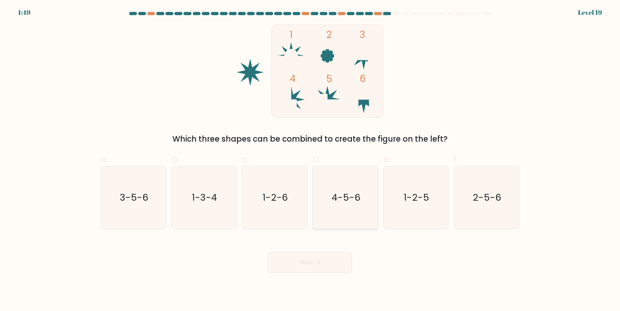
click at [336, 212] on icon "4-5-6" at bounding box center [345, 198] width 62 height 62
click at [310, 160] on input "d. 4-5-6" at bounding box center [310, 158] width 0 height 4
radio input "true"
click at [322, 265] on button "Next" at bounding box center [310, 263] width 84 height 21
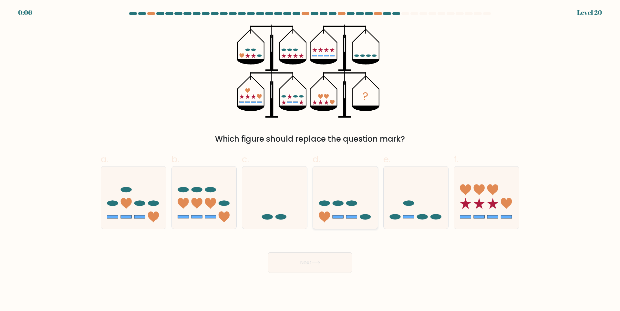
click at [348, 195] on icon at bounding box center [345, 198] width 65 height 54
click at [310, 160] on input "d." at bounding box center [310, 158] width 0 height 4
radio input "true"
click at [320, 265] on button "Next" at bounding box center [310, 263] width 84 height 21
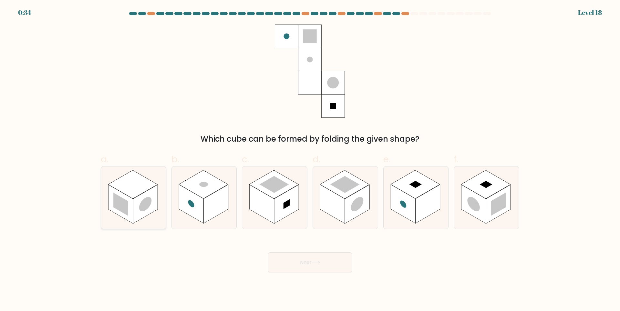
click at [134, 196] on rect at bounding box center [132, 184] width 49 height 28
click at [310, 160] on input "a." at bounding box center [310, 158] width 0 height 4
radio input "true"
click at [303, 264] on button "Next" at bounding box center [310, 263] width 84 height 21
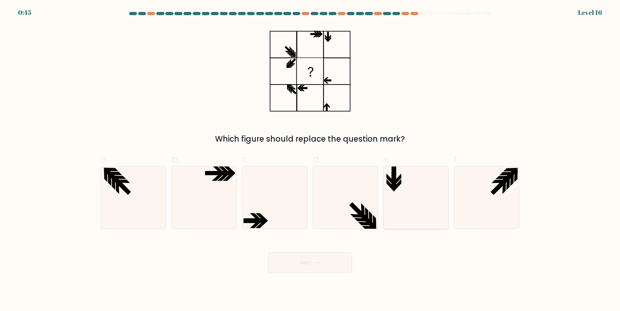
click at [407, 197] on icon at bounding box center [416, 198] width 62 height 62
click at [310, 160] on input "e." at bounding box center [310, 158] width 0 height 4
radio input "true"
click at [318, 263] on icon at bounding box center [316, 263] width 9 height 4
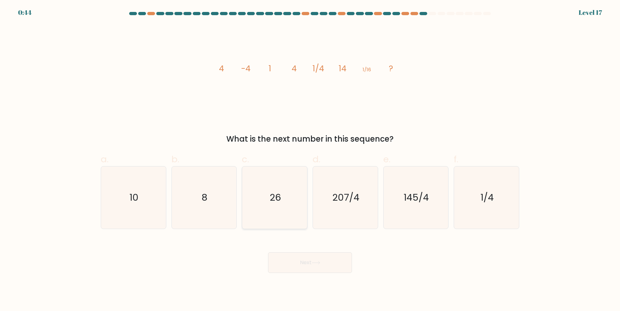
click at [264, 210] on icon "26" at bounding box center [275, 198] width 62 height 62
click at [310, 160] on input "c. 26" at bounding box center [310, 158] width 0 height 4
radio input "true"
click at [296, 264] on button "Next" at bounding box center [310, 263] width 84 height 21
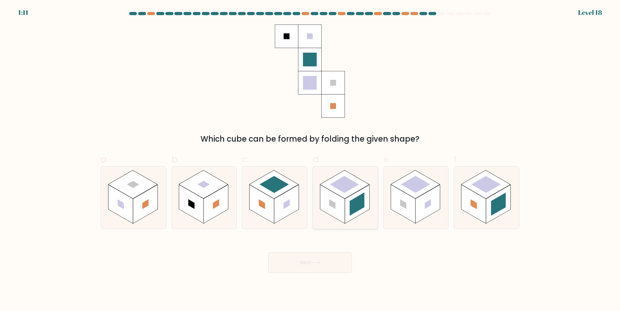
click at [339, 185] on rect at bounding box center [344, 184] width 29 height 17
click at [310, 160] on input "d." at bounding box center [310, 158] width 0 height 4
radio input "true"
click at [302, 263] on button "Next" at bounding box center [310, 263] width 84 height 21
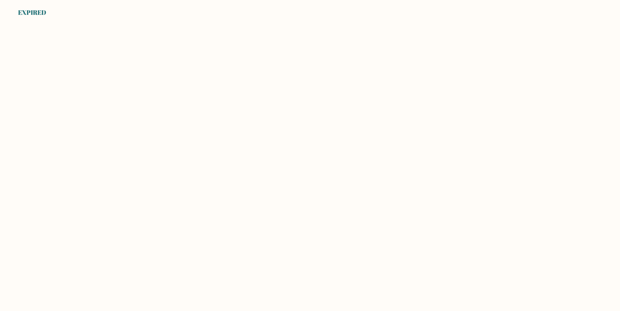
click at [258, 32] on body "EXPIRED" at bounding box center [310, 155] width 620 height 311
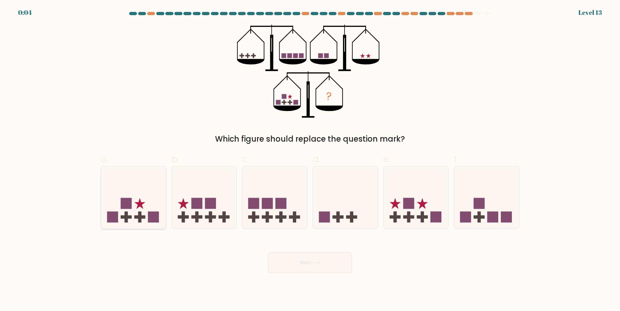
click at [133, 209] on icon at bounding box center [133, 198] width 65 height 54
click at [310, 160] on input "a." at bounding box center [310, 158] width 0 height 4
radio input "true"
click at [313, 258] on button "Next" at bounding box center [310, 263] width 84 height 21
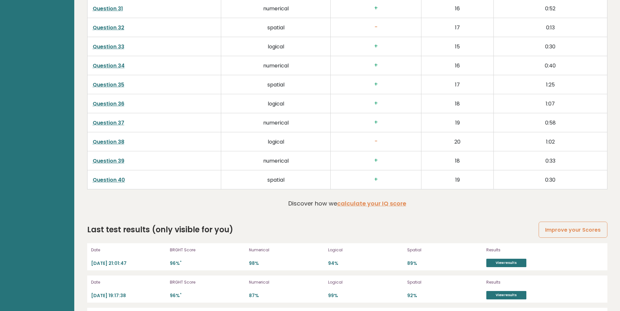
scroll to position [1694, 0]
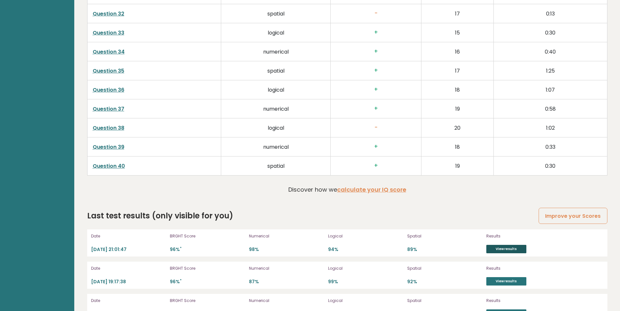
click at [513, 245] on link "View results" at bounding box center [506, 249] width 40 height 8
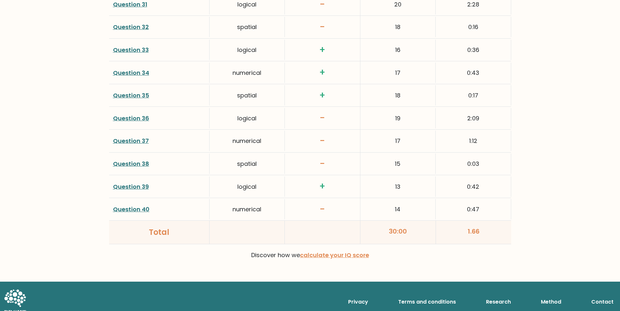
scroll to position [1637, 0]
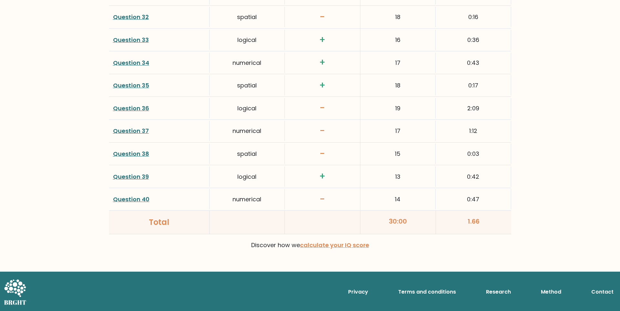
click at [127, 153] on link "Question 38" at bounding box center [131, 154] width 36 height 8
click at [130, 155] on link "Question 38" at bounding box center [131, 154] width 36 height 8
click at [132, 133] on link "Question 37" at bounding box center [131, 131] width 36 height 8
click at [132, 108] on link "Question 36" at bounding box center [131, 108] width 36 height 8
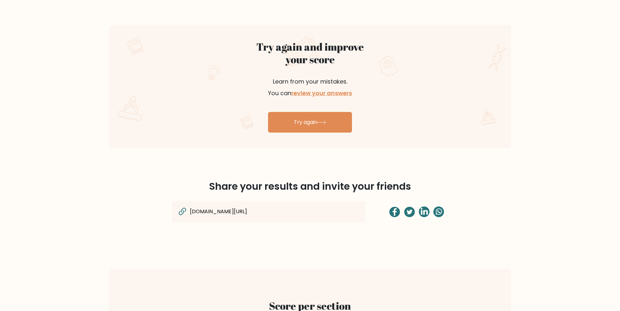
scroll to position [300, 0]
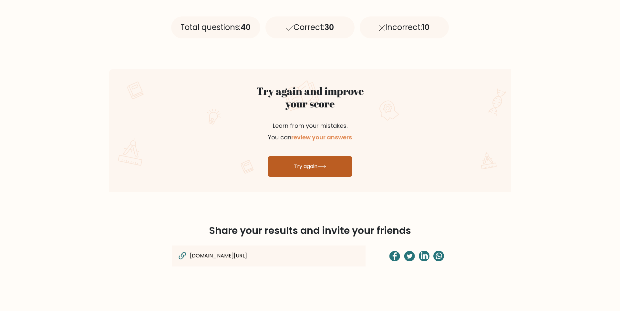
click at [317, 168] on link "Try again" at bounding box center [310, 166] width 84 height 21
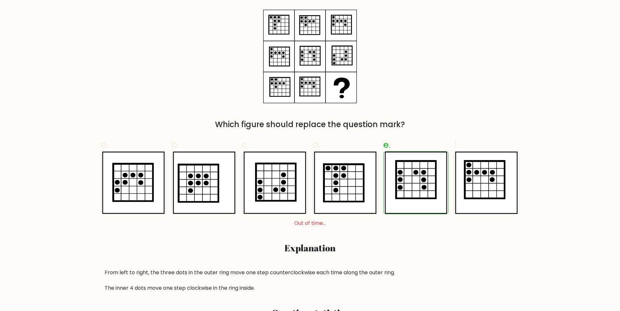
scroll to position [89, 0]
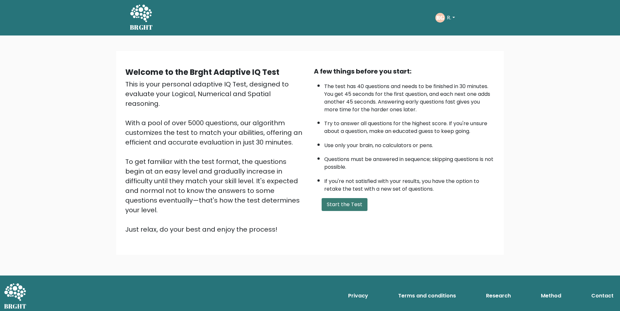
click at [343, 211] on button "Start the Test" at bounding box center [345, 204] width 46 height 13
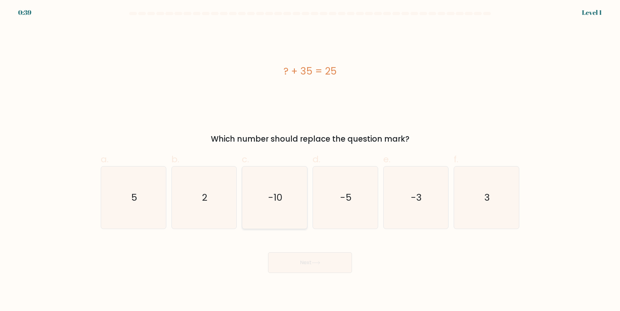
click at [264, 199] on icon "-10" at bounding box center [275, 198] width 62 height 62
click at [310, 160] on input "c. -10" at bounding box center [310, 158] width 0 height 4
radio input "true"
click at [297, 269] on button "Next" at bounding box center [310, 263] width 84 height 21
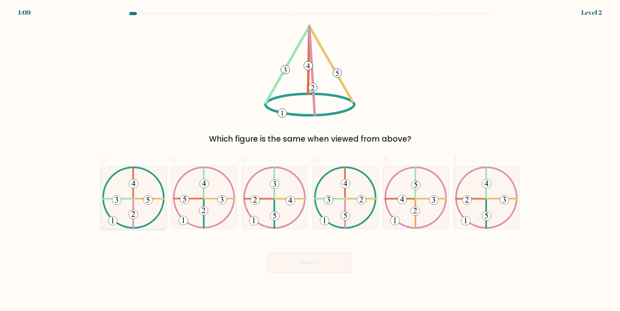
click at [142, 210] on icon at bounding box center [133, 198] width 63 height 62
click at [310, 160] on input "a." at bounding box center [310, 158] width 0 height 4
radio input "true"
click at [284, 262] on button "Next" at bounding box center [310, 263] width 84 height 21
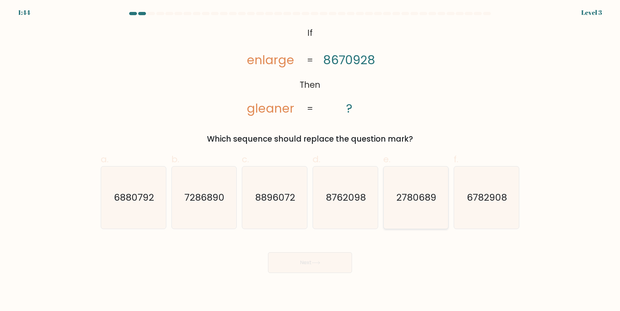
click at [416, 193] on text "2780689" at bounding box center [417, 197] width 40 height 13
click at [310, 160] on input "e. 2780689" at bounding box center [310, 158] width 0 height 4
radio input "true"
click at [328, 261] on button "Next" at bounding box center [310, 263] width 84 height 21
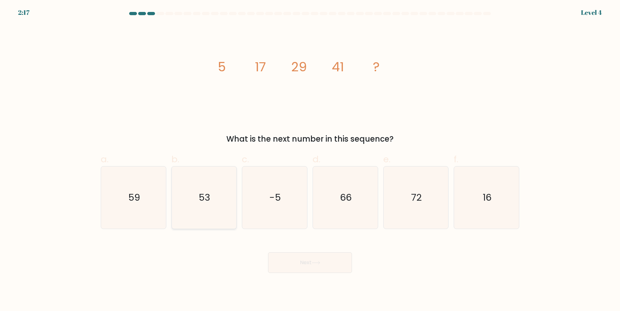
click at [204, 185] on icon "53" at bounding box center [204, 198] width 62 height 62
click at [310, 160] on input "b. 53" at bounding box center [310, 158] width 0 height 4
radio input "true"
click at [304, 268] on button "Next" at bounding box center [310, 263] width 84 height 21
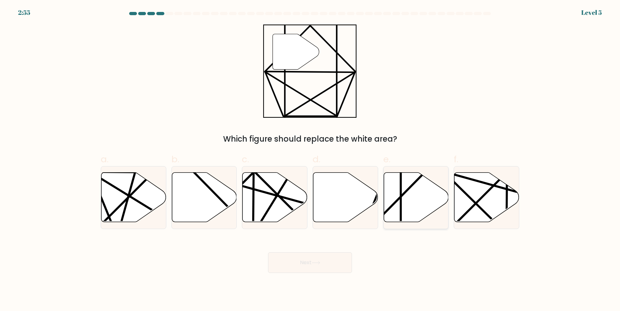
click at [401, 203] on line at bounding box center [401, 224] width 0 height 129
click at [310, 160] on input "e." at bounding box center [310, 158] width 0 height 4
radio input "true"
click at [317, 258] on button "Next" at bounding box center [310, 263] width 84 height 21
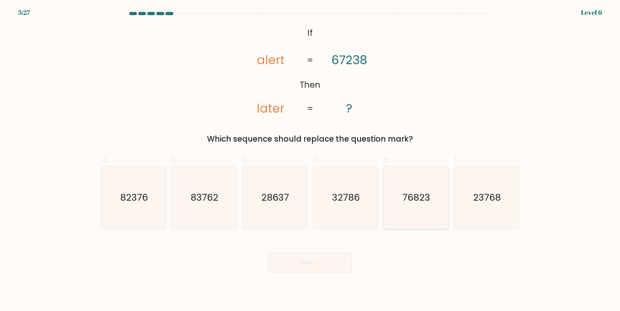
click at [407, 205] on icon "76823" at bounding box center [416, 198] width 62 height 62
click at [310, 160] on input "e. 76823" at bounding box center [310, 158] width 0 height 4
radio input "true"
click at [313, 260] on button "Next" at bounding box center [310, 263] width 84 height 21
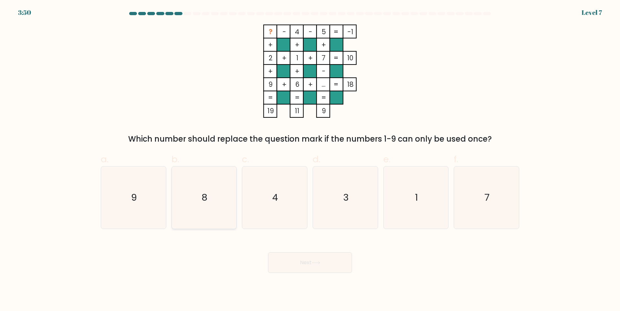
click at [203, 207] on icon "8" at bounding box center [204, 198] width 62 height 62
click at [310, 160] on input "b. 8" at bounding box center [310, 158] width 0 height 4
radio input "true"
click at [305, 268] on button "Next" at bounding box center [310, 263] width 84 height 21
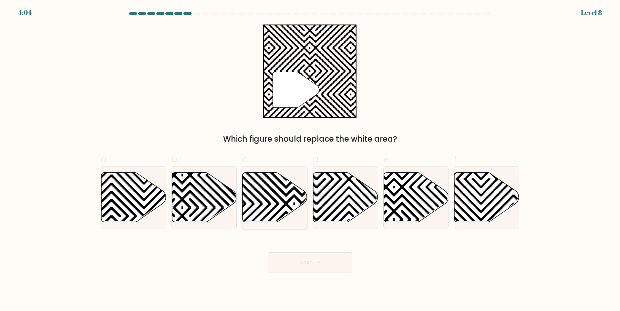
click at [276, 199] on icon at bounding box center [275, 197] width 65 height 50
click at [310, 160] on input "c." at bounding box center [310, 158] width 0 height 4
radio input "true"
click at [316, 264] on icon at bounding box center [316, 263] width 9 height 4
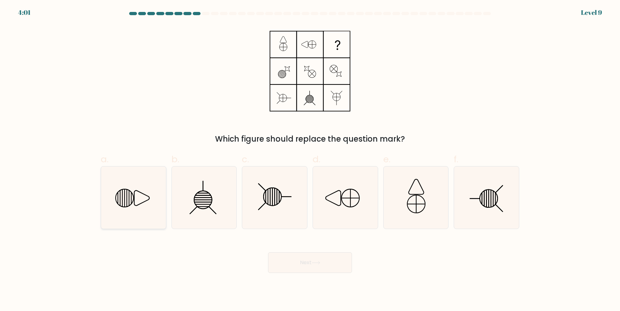
click at [142, 199] on icon at bounding box center [133, 198] width 62 height 62
click at [310, 160] on input "a." at bounding box center [310, 158] width 0 height 4
radio input "true"
click at [300, 256] on button "Next" at bounding box center [310, 263] width 84 height 21
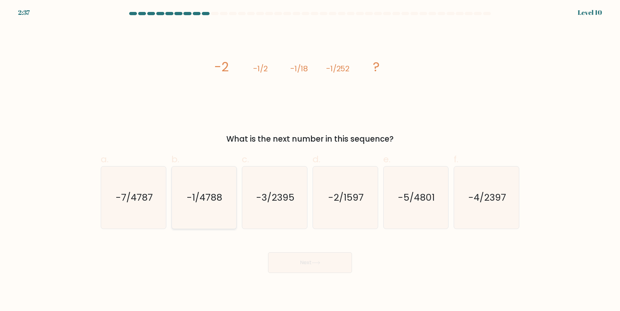
click at [220, 196] on text "-1/4788" at bounding box center [205, 197] width 36 height 13
click at [310, 160] on input "b. -1/4788" at bounding box center [310, 158] width 0 height 4
radio input "true"
click at [301, 266] on button "Next" at bounding box center [310, 263] width 84 height 21
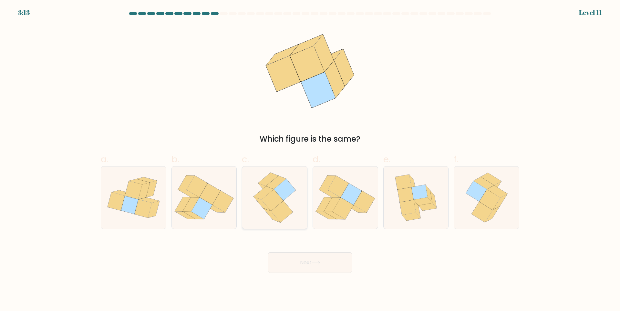
click at [278, 203] on icon at bounding box center [273, 201] width 22 height 22
click at [310, 160] on input "c." at bounding box center [310, 158] width 0 height 4
radio input "true"
click at [296, 265] on button "Next" at bounding box center [310, 263] width 84 height 21
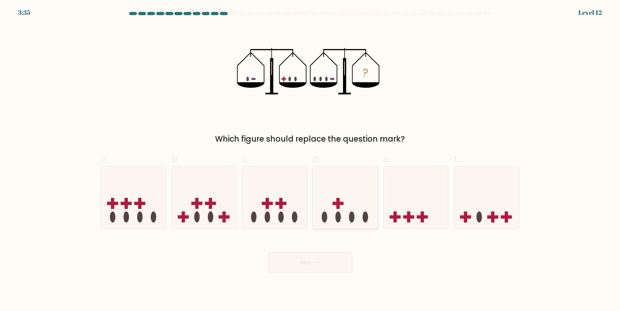
click at [345, 216] on icon at bounding box center [345, 198] width 65 height 54
click at [310, 160] on input "d." at bounding box center [310, 158] width 0 height 4
radio input "true"
click at [324, 267] on button "Next" at bounding box center [310, 263] width 84 height 21
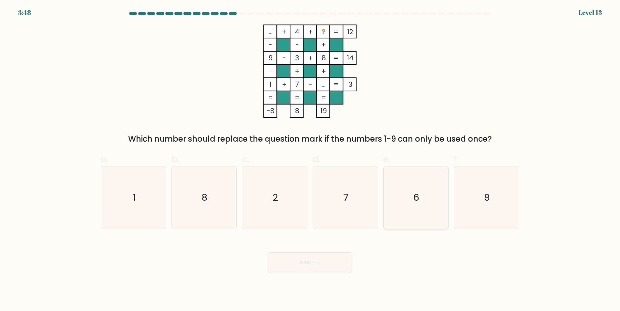
click at [396, 182] on icon "6" at bounding box center [416, 198] width 62 height 62
click at [310, 160] on input "e. 6" at bounding box center [310, 158] width 0 height 4
radio input "true"
click at [324, 266] on button "Next" at bounding box center [310, 263] width 84 height 21
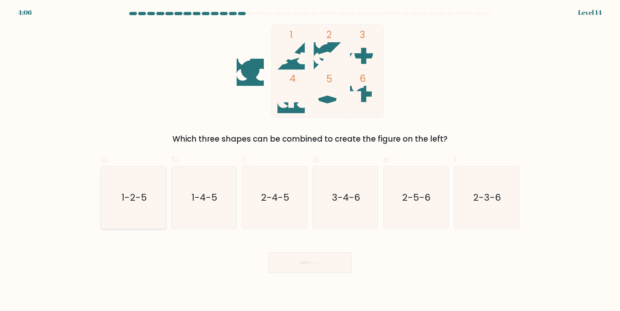
click at [125, 195] on text "1-2-5" at bounding box center [134, 197] width 26 height 13
click at [310, 160] on input "a. 1-2-5" at bounding box center [310, 158] width 0 height 4
radio input "true"
click at [294, 264] on button "Next" at bounding box center [310, 263] width 84 height 21
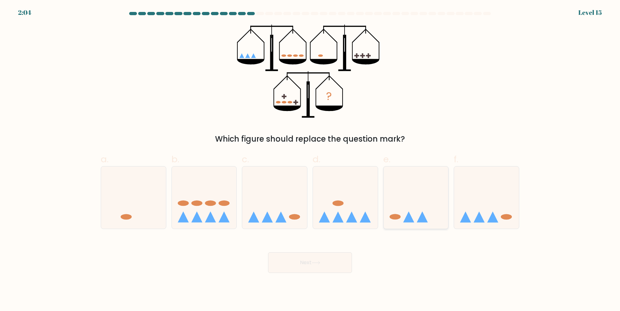
click at [413, 217] on icon at bounding box center [416, 198] width 65 height 54
click at [310, 160] on input "e." at bounding box center [310, 158] width 0 height 4
radio input "true"
click at [305, 261] on button "Next" at bounding box center [310, 263] width 84 height 21
click at [295, 259] on button "Next" at bounding box center [310, 263] width 84 height 21
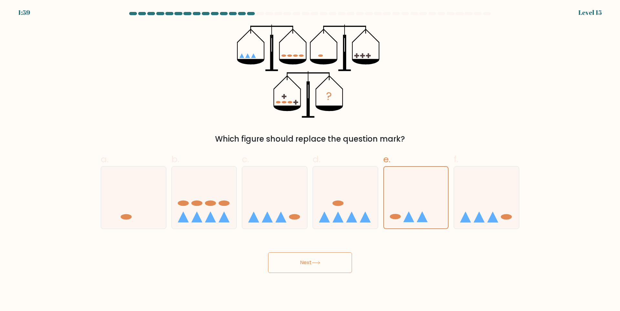
click at [295, 258] on button "Next" at bounding box center [310, 263] width 84 height 21
click at [360, 209] on icon at bounding box center [345, 198] width 65 height 54
click at [310, 160] on input "d." at bounding box center [310, 158] width 0 height 4
radio input "true"
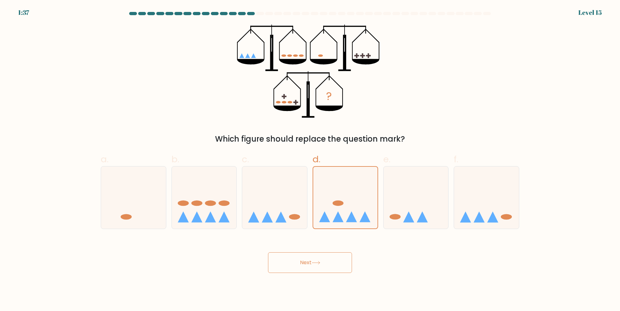
click at [320, 264] on icon at bounding box center [316, 263] width 9 height 4
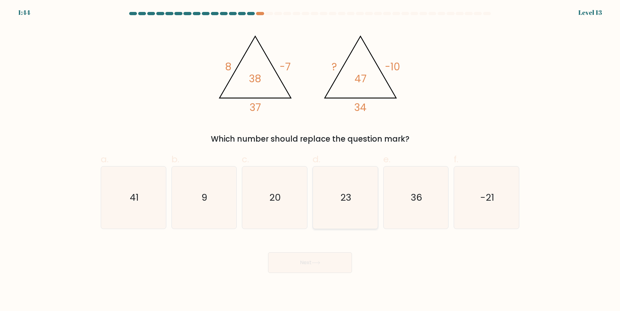
click at [336, 204] on icon "23" at bounding box center [345, 198] width 62 height 62
click at [310, 160] on input "d. 23" at bounding box center [310, 158] width 0 height 4
radio input "true"
click at [319, 262] on icon at bounding box center [316, 263] width 9 height 4
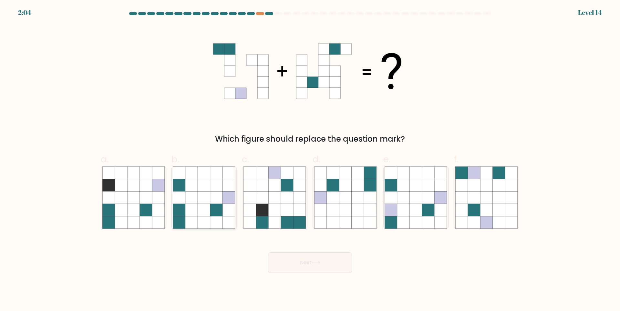
click at [178, 200] on icon at bounding box center [179, 198] width 12 height 12
click at [310, 160] on input "b." at bounding box center [310, 158] width 0 height 4
radio input "true"
click at [201, 203] on icon at bounding box center [204, 198] width 12 height 12
click at [310, 160] on input "b." at bounding box center [310, 158] width 0 height 4
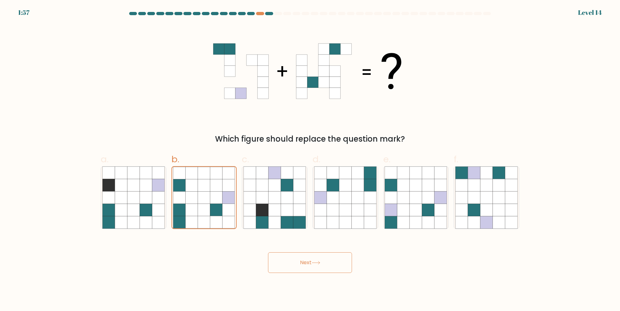
click at [287, 262] on button "Next" at bounding box center [310, 263] width 84 height 21
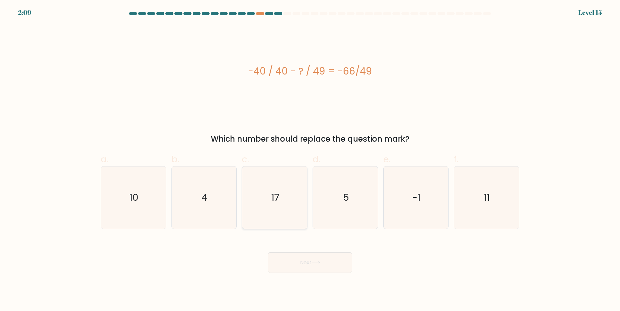
click at [255, 210] on icon "17" at bounding box center [275, 198] width 62 height 62
click at [310, 160] on input "c. 17" at bounding box center [310, 158] width 0 height 4
radio input "true"
click at [290, 260] on button "Next" at bounding box center [310, 263] width 84 height 21
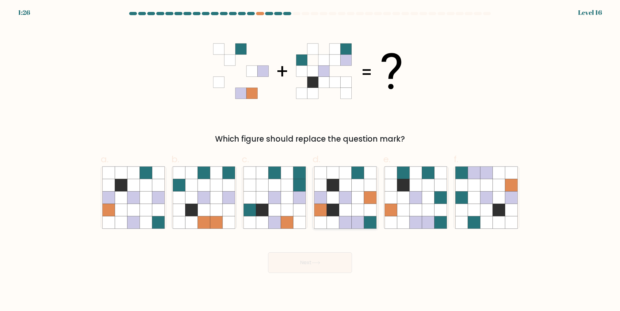
click at [331, 209] on icon at bounding box center [333, 210] width 12 height 12
click at [310, 160] on input "d." at bounding box center [310, 158] width 0 height 4
radio input "true"
click at [317, 265] on button "Next" at bounding box center [310, 263] width 84 height 21
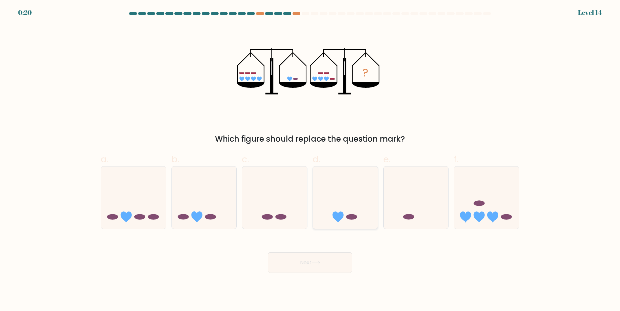
click at [363, 174] on icon at bounding box center [345, 198] width 65 height 54
click at [310, 160] on input "d." at bounding box center [310, 158] width 0 height 4
radio input "true"
click at [325, 262] on button "Next" at bounding box center [310, 263] width 84 height 21
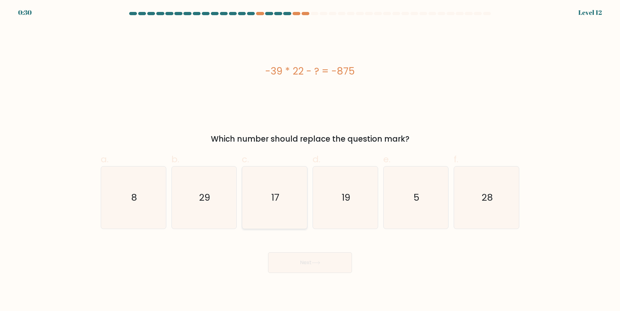
click at [290, 168] on icon "17" at bounding box center [275, 198] width 62 height 62
click at [310, 160] on input "c. 17" at bounding box center [310, 158] width 0 height 4
radio input "true"
click at [305, 261] on button "Next" at bounding box center [310, 263] width 84 height 21
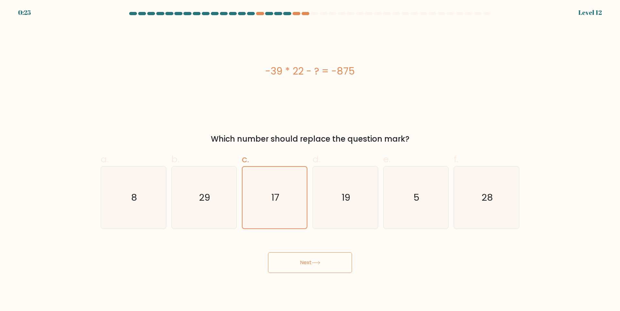
click at [292, 260] on button "Next" at bounding box center [310, 263] width 84 height 21
click at [312, 263] on button "Next" at bounding box center [310, 263] width 84 height 21
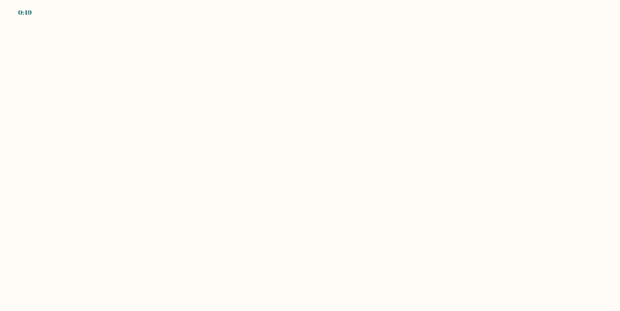
click at [166, 137] on body "0:49" at bounding box center [310, 155] width 620 height 311
click at [268, 213] on body "0:38" at bounding box center [310, 155] width 620 height 311
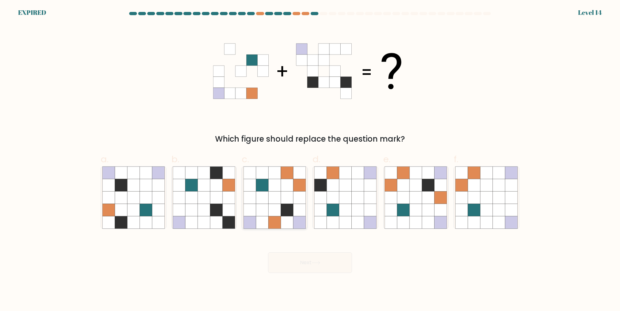
click at [269, 199] on icon at bounding box center [274, 198] width 12 height 12
click at [310, 160] on input "c." at bounding box center [310, 158] width 0 height 4
radio input "true"
click at [129, 198] on icon at bounding box center [133, 198] width 12 height 12
click at [310, 160] on input "a." at bounding box center [310, 158] width 0 height 4
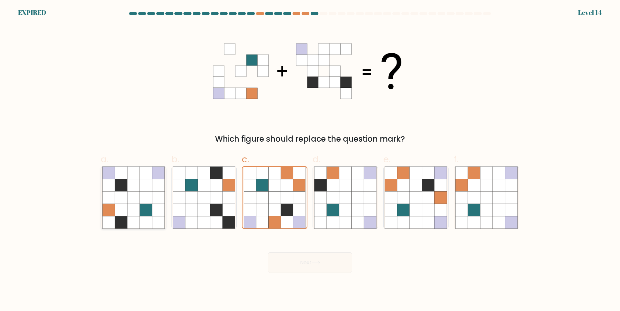
radio input "true"
click at [129, 198] on icon at bounding box center [133, 198] width 12 height 12
click at [310, 160] on input "a." at bounding box center [310, 158] width 0 height 4
click at [286, 264] on div "Next" at bounding box center [310, 255] width 426 height 36
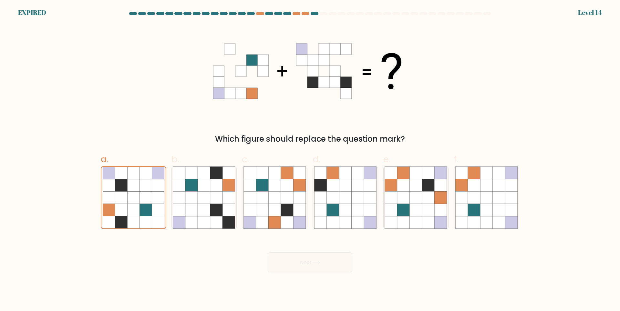
click at [286, 264] on div "Next" at bounding box center [310, 255] width 426 height 36
click at [285, 264] on div "Next" at bounding box center [310, 255] width 426 height 36
click at [140, 198] on icon at bounding box center [146, 198] width 12 height 12
click at [310, 160] on input "a." at bounding box center [310, 158] width 0 height 4
click at [140, 198] on icon at bounding box center [146, 198] width 12 height 12
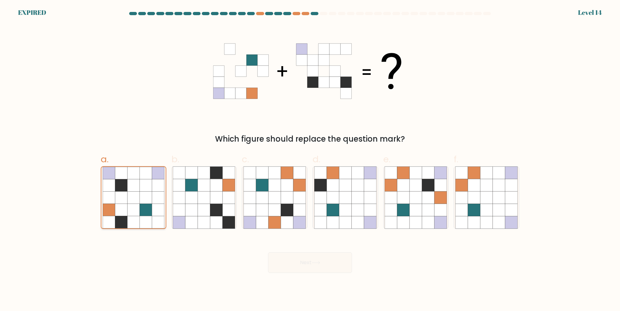
click at [310, 160] on input "a." at bounding box center [310, 158] width 0 height 4
click at [140, 198] on icon at bounding box center [146, 198] width 12 height 12
click at [310, 160] on input "a." at bounding box center [310, 158] width 0 height 4
click at [140, 198] on icon at bounding box center [146, 198] width 12 height 12
click at [310, 160] on input "a." at bounding box center [310, 158] width 0 height 4
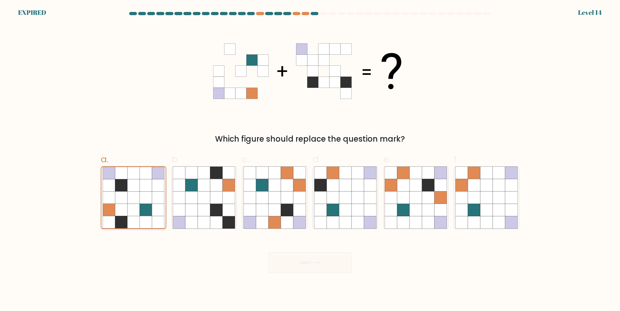
click at [140, 198] on icon at bounding box center [146, 198] width 12 height 12
click at [310, 160] on input "a." at bounding box center [310, 158] width 0 height 4
click at [139, 198] on icon at bounding box center [133, 198] width 12 height 12
click at [310, 160] on input "a." at bounding box center [310, 158] width 0 height 4
click at [139, 198] on icon at bounding box center [133, 198] width 12 height 12
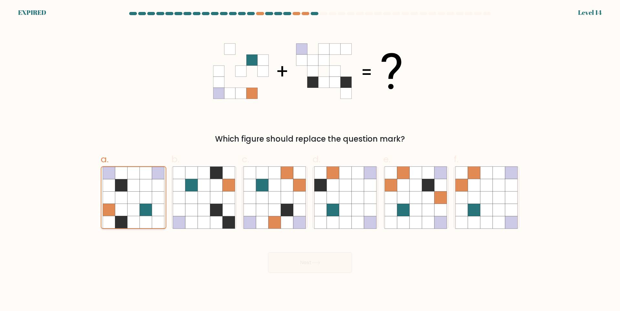
click at [310, 160] on input "a." at bounding box center [310, 158] width 0 height 4
click at [139, 198] on icon at bounding box center [133, 198] width 12 height 12
click at [310, 160] on input "a." at bounding box center [310, 158] width 0 height 4
click at [139, 198] on icon at bounding box center [133, 198] width 12 height 12
click at [310, 160] on input "a." at bounding box center [310, 158] width 0 height 4
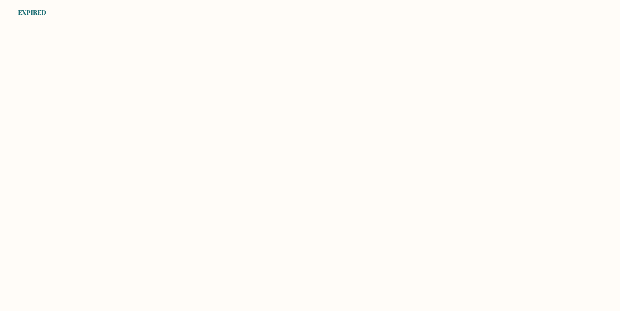
click at [192, 116] on body "EXPIRED" at bounding box center [310, 155] width 620 height 311
click at [186, 102] on body "EXPIRED" at bounding box center [310, 155] width 620 height 311
click at [234, 130] on body "EXPIRED" at bounding box center [310, 155] width 620 height 311
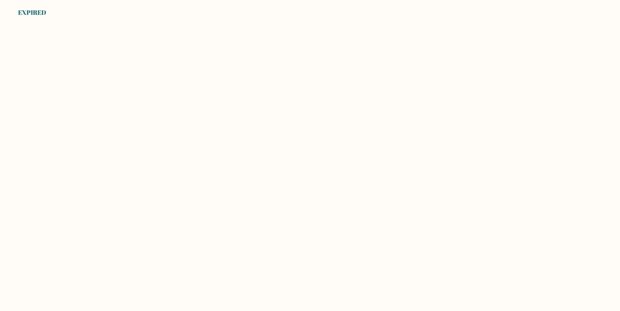
click at [234, 130] on body "EXPIRED" at bounding box center [310, 155] width 620 height 311
click at [233, 130] on body "EXPIRED" at bounding box center [310, 155] width 620 height 311
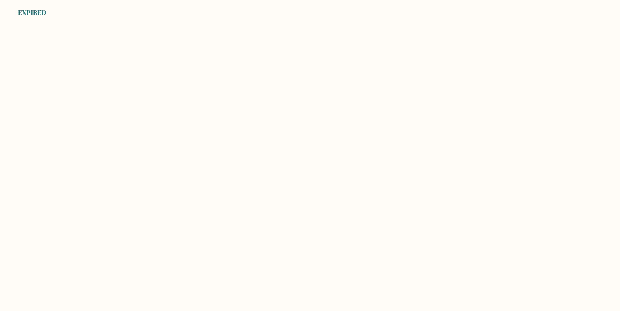
click at [233, 130] on body "EXPIRED" at bounding box center [310, 155] width 620 height 311
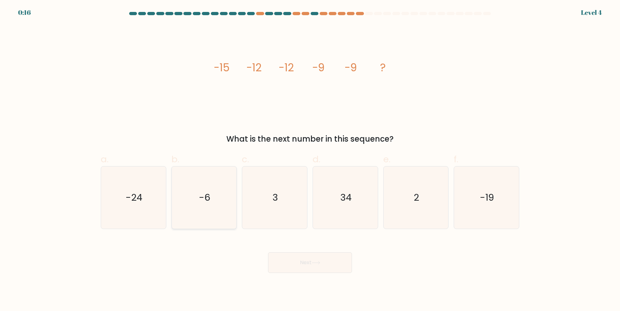
click at [205, 202] on icon "-6" at bounding box center [204, 198] width 62 height 62
click at [310, 160] on input "b. -6" at bounding box center [310, 158] width 0 height 4
radio input "true"
click at [285, 265] on button "Next" at bounding box center [310, 263] width 84 height 21
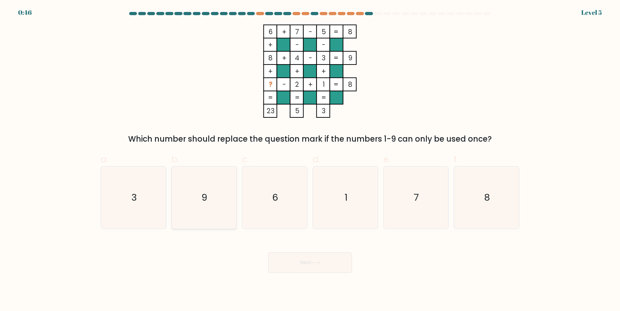
click at [221, 190] on icon "9" at bounding box center [204, 198] width 62 height 62
click at [310, 160] on input "b. 9" at bounding box center [310, 158] width 0 height 4
radio input "true"
click at [290, 268] on button "Next" at bounding box center [310, 263] width 84 height 21
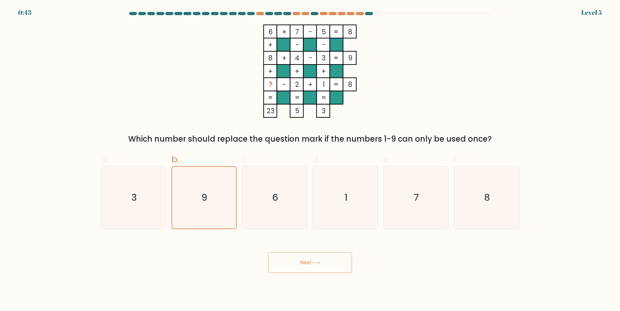
click at [317, 265] on icon at bounding box center [316, 263] width 9 height 4
click at [317, 264] on icon at bounding box center [316, 263] width 9 height 4
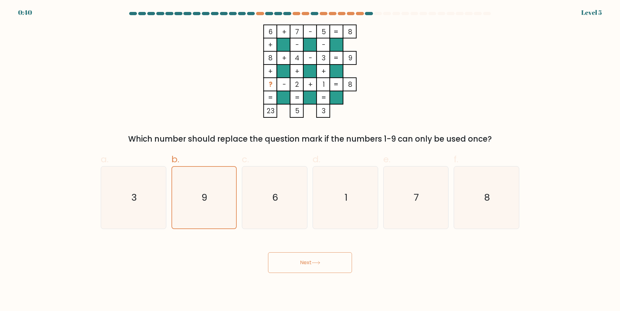
click at [318, 263] on icon at bounding box center [316, 263] width 9 height 4
click at [317, 261] on button "Next" at bounding box center [310, 263] width 84 height 21
click at [317, 259] on button "Next" at bounding box center [310, 263] width 84 height 21
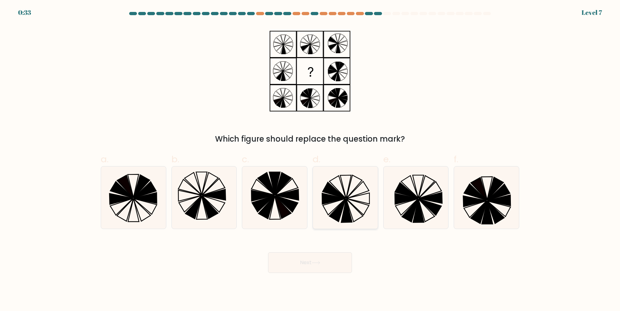
click at [347, 201] on icon at bounding box center [354, 210] width 17 height 23
click at [310, 160] on input "d." at bounding box center [310, 158] width 0 height 4
radio input "true"
click at [301, 263] on button "Next" at bounding box center [310, 263] width 84 height 21
click at [318, 264] on icon at bounding box center [316, 263] width 9 height 4
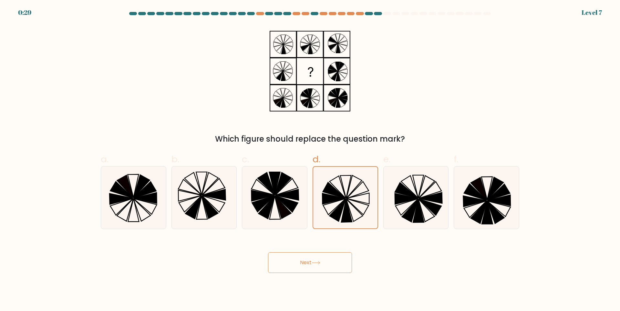
click at [318, 264] on icon at bounding box center [316, 263] width 9 height 4
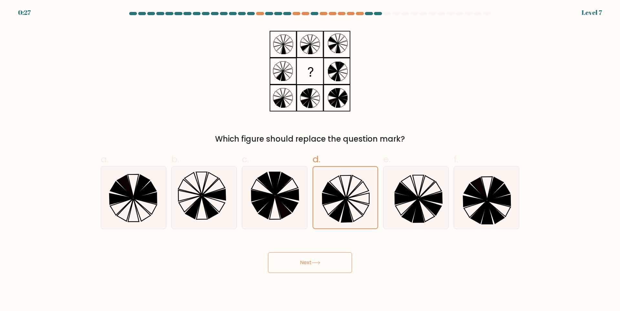
click at [318, 264] on icon at bounding box center [316, 263] width 9 height 4
click at [317, 263] on icon at bounding box center [316, 263] width 9 height 4
click at [316, 263] on icon at bounding box center [316, 263] width 9 height 4
click at [315, 263] on icon at bounding box center [316, 263] width 9 height 4
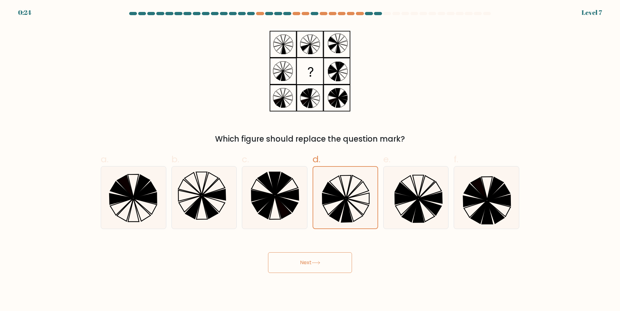
click at [295, 266] on button "Next" at bounding box center [310, 263] width 84 height 21
click at [293, 266] on button "Next" at bounding box center [310, 263] width 84 height 21
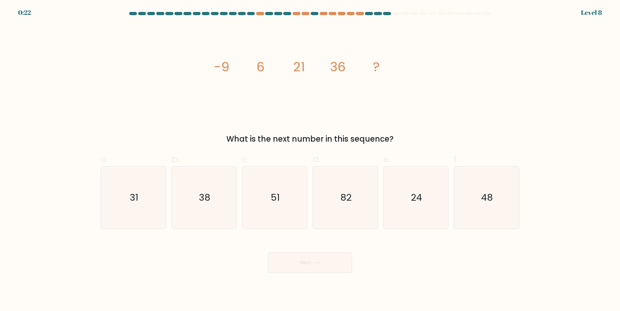
click at [293, 266] on button "Next" at bounding box center [310, 263] width 84 height 21
click at [286, 194] on icon "51" at bounding box center [275, 198] width 62 height 62
click at [310, 160] on input "c. 51" at bounding box center [310, 158] width 0 height 4
radio input "true"
click at [292, 263] on button "Next" at bounding box center [310, 263] width 84 height 21
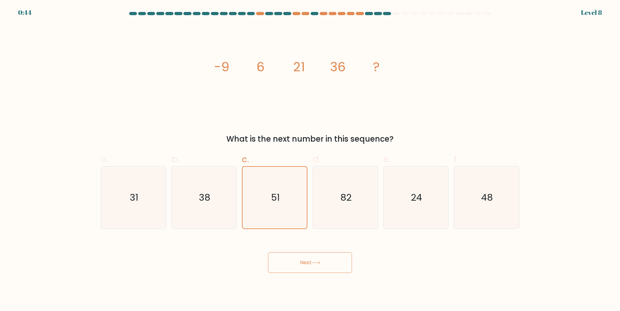
click at [292, 263] on button "Next" at bounding box center [310, 263] width 84 height 21
click at [312, 263] on button "Next" at bounding box center [310, 263] width 84 height 21
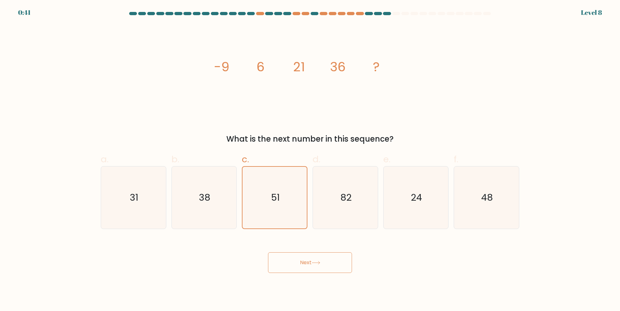
click at [312, 263] on button "Next" at bounding box center [310, 263] width 84 height 21
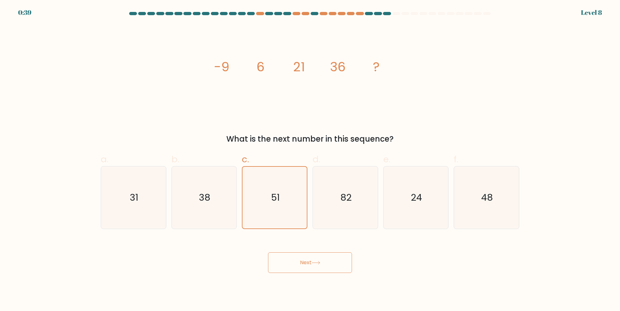
click at [312, 263] on button "Next" at bounding box center [310, 263] width 84 height 21
click at [303, 264] on button "Next" at bounding box center [310, 263] width 84 height 21
click at [302, 264] on button "Next" at bounding box center [310, 263] width 84 height 21
click at [301, 264] on button "Next" at bounding box center [310, 263] width 84 height 21
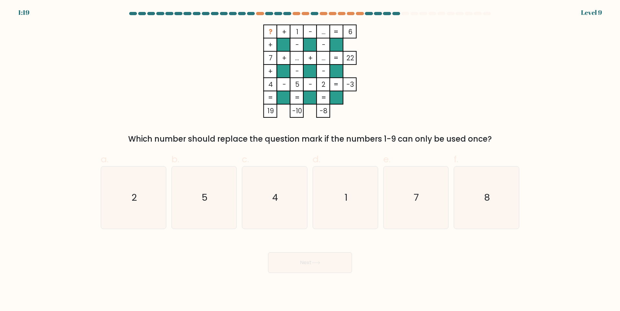
click at [301, 264] on button "Next" at bounding box center [310, 263] width 84 height 21
click at [476, 195] on icon "8" at bounding box center [486, 198] width 62 height 62
click at [310, 160] on input "f. 8" at bounding box center [310, 158] width 0 height 4
radio input "true"
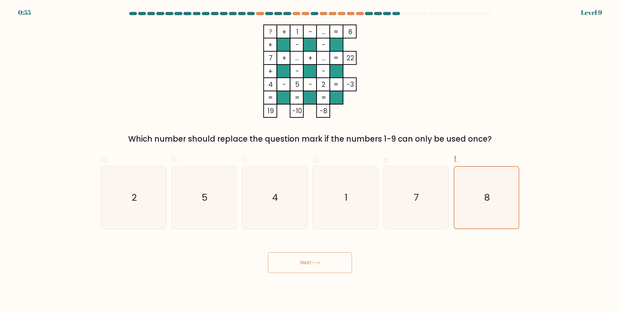
click at [297, 263] on button "Next" at bounding box center [310, 263] width 84 height 21
click at [307, 261] on button "Next" at bounding box center [310, 263] width 84 height 21
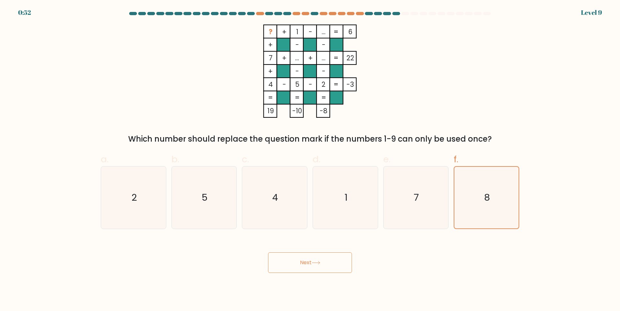
click at [306, 261] on button "Next" at bounding box center [310, 263] width 84 height 21
click at [304, 260] on button "Next" at bounding box center [310, 263] width 84 height 21
click at [303, 260] on button "Next" at bounding box center [310, 263] width 84 height 21
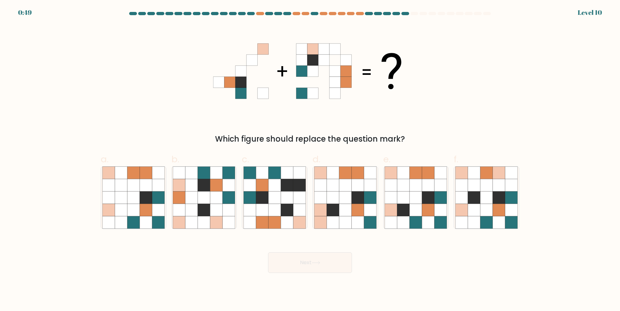
click at [303, 260] on button "Next" at bounding box center [310, 263] width 84 height 21
click at [124, 202] on icon at bounding box center [121, 198] width 12 height 12
click at [310, 160] on input "a." at bounding box center [310, 158] width 0 height 4
radio input "true"
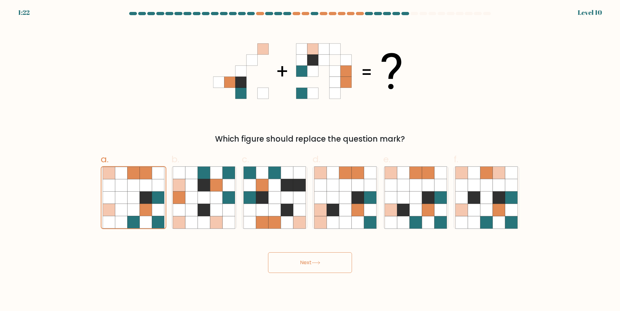
click at [294, 263] on button "Next" at bounding box center [310, 263] width 84 height 21
click at [311, 262] on button "Next" at bounding box center [310, 263] width 84 height 21
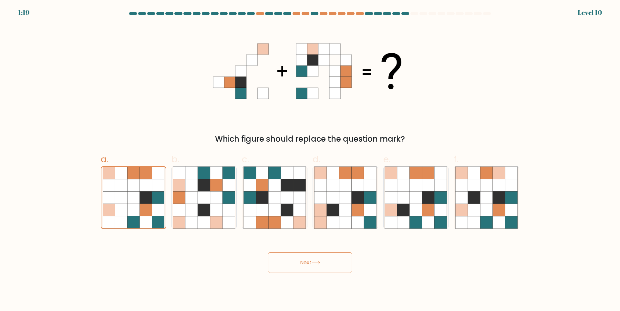
click at [311, 262] on button "Next" at bounding box center [310, 263] width 84 height 21
click at [313, 261] on button "Next" at bounding box center [310, 263] width 84 height 21
click at [313, 260] on button "Next" at bounding box center [310, 263] width 84 height 21
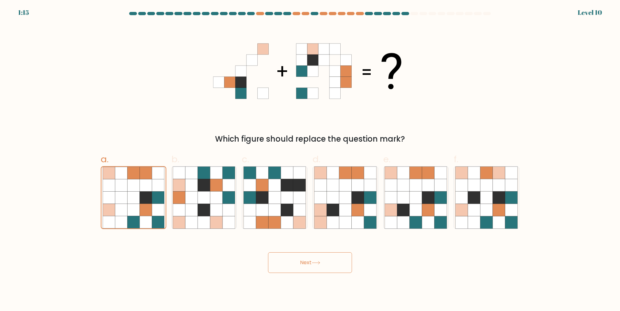
click at [313, 259] on button "Next" at bounding box center [310, 263] width 84 height 21
click at [302, 264] on button "Next" at bounding box center [310, 263] width 84 height 21
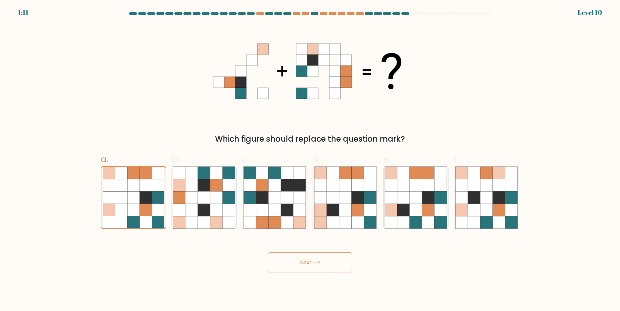
click at [302, 264] on button "Next" at bounding box center [310, 263] width 84 height 21
click at [301, 264] on button "Next" at bounding box center [310, 263] width 84 height 21
click at [330, 263] on button "Next" at bounding box center [310, 263] width 84 height 21
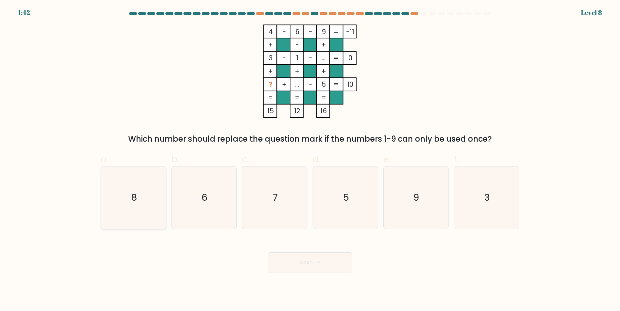
click at [142, 203] on icon "8" at bounding box center [133, 198] width 62 height 62
click at [310, 160] on input "a. 8" at bounding box center [310, 158] width 0 height 4
radio input "true"
click at [276, 265] on button "Next" at bounding box center [310, 263] width 84 height 21
click at [311, 264] on button "Next" at bounding box center [310, 263] width 84 height 21
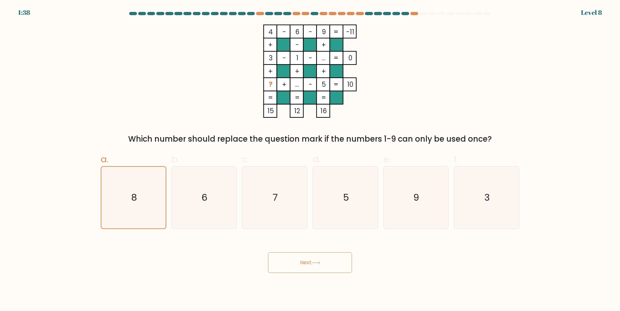
click at [311, 264] on button "Next" at bounding box center [310, 263] width 84 height 21
click at [310, 264] on button "Next" at bounding box center [310, 263] width 84 height 21
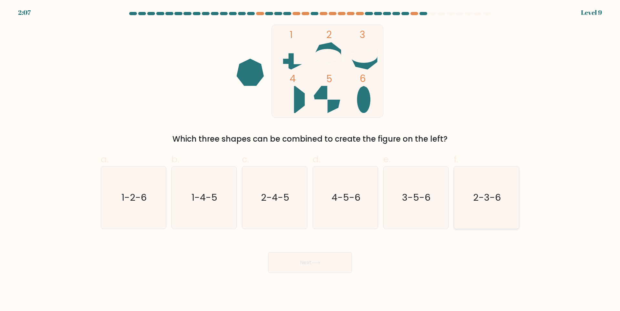
click at [479, 201] on text "2-3-6" at bounding box center [487, 197] width 28 height 13
click at [310, 160] on input "f. 2-3-6" at bounding box center [310, 158] width 0 height 4
radio input "true"
click at [304, 261] on button "Next" at bounding box center [310, 263] width 84 height 21
click at [303, 261] on button "Next" at bounding box center [310, 263] width 84 height 21
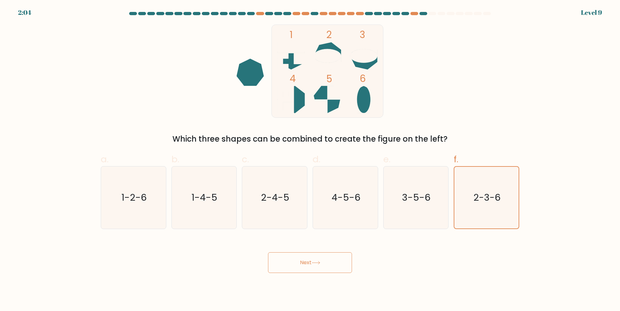
click at [302, 261] on button "Next" at bounding box center [310, 263] width 84 height 21
click at [300, 261] on button "Next" at bounding box center [310, 263] width 84 height 21
click at [289, 263] on button "Next" at bounding box center [310, 263] width 84 height 21
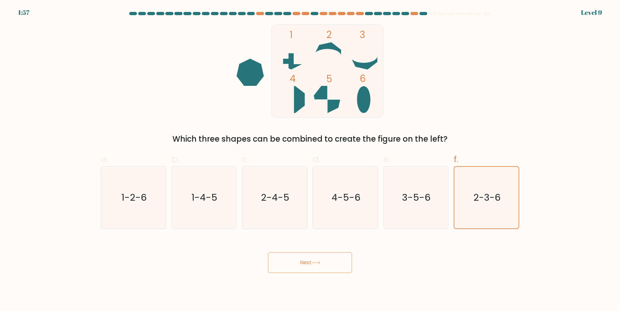
click at [289, 263] on button "Next" at bounding box center [310, 263] width 84 height 21
click at [289, 262] on button "Next" at bounding box center [310, 263] width 84 height 21
click at [309, 262] on button "Next" at bounding box center [310, 263] width 84 height 21
click at [307, 262] on button "Next" at bounding box center [310, 263] width 84 height 21
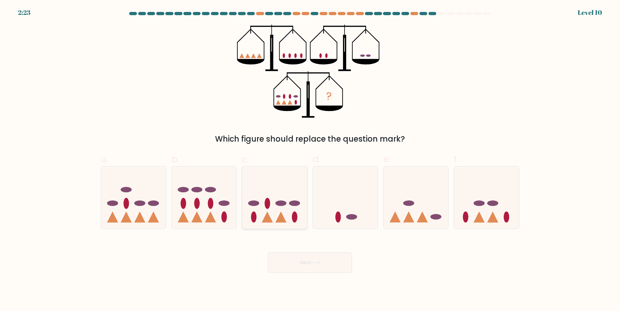
click at [274, 206] on icon at bounding box center [274, 198] width 65 height 54
click at [310, 160] on input "c." at bounding box center [310, 158] width 0 height 4
radio input "true"
click at [299, 261] on button "Next" at bounding box center [310, 263] width 84 height 21
click at [299, 260] on button "Next" at bounding box center [310, 263] width 84 height 21
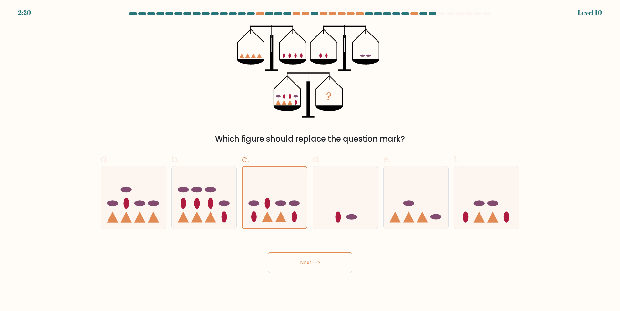
click at [299, 259] on button "Next" at bounding box center [310, 263] width 84 height 21
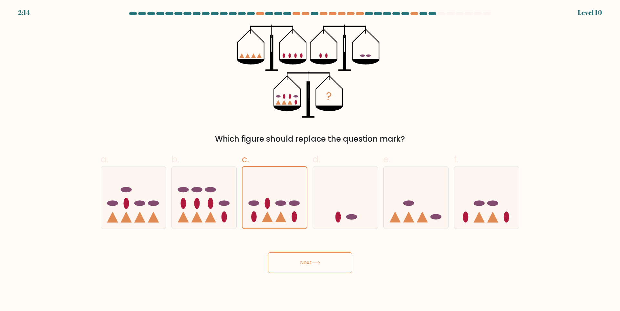
click at [303, 259] on button "Next" at bounding box center [310, 263] width 84 height 21
click at [300, 258] on button "Next" at bounding box center [310, 263] width 84 height 21
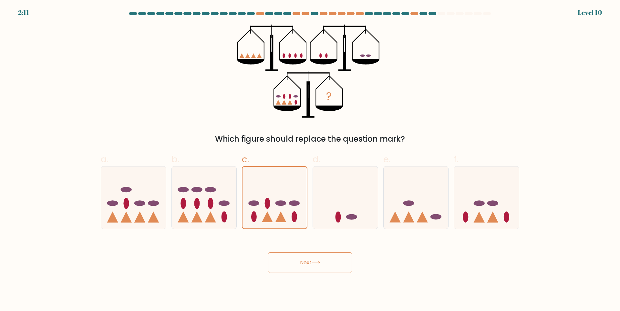
click at [300, 258] on button "Next" at bounding box center [310, 263] width 84 height 21
click at [302, 265] on button "Next" at bounding box center [310, 263] width 84 height 21
click at [302, 264] on button "Next" at bounding box center [310, 263] width 84 height 21
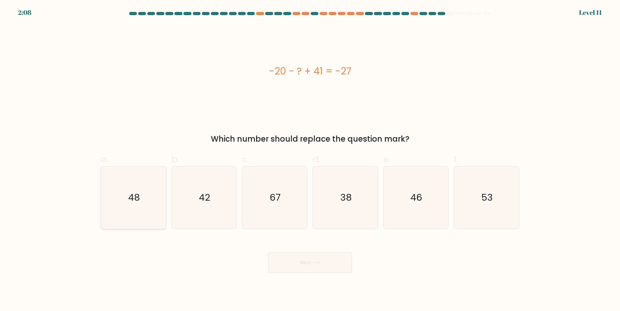
click at [152, 203] on icon "48" at bounding box center [133, 198] width 62 height 62
click at [310, 160] on input "a. 48" at bounding box center [310, 158] width 0 height 4
radio input "true"
click at [305, 259] on button "Next" at bounding box center [310, 263] width 84 height 21
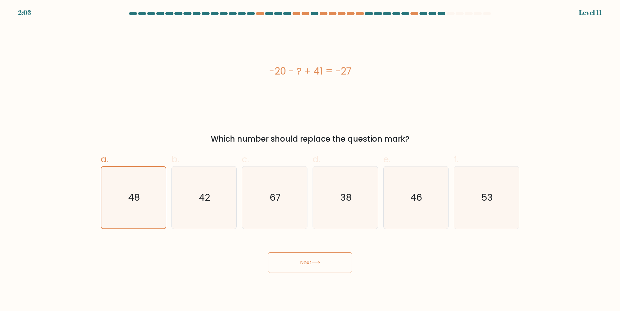
click at [305, 259] on button "Next" at bounding box center [310, 263] width 84 height 21
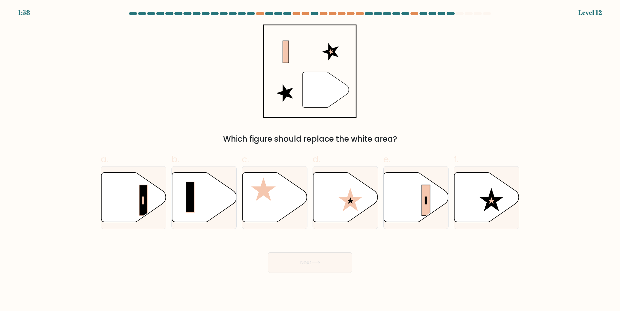
click at [301, 263] on button "Next" at bounding box center [310, 263] width 84 height 21
click at [409, 203] on icon at bounding box center [416, 197] width 65 height 50
click at [310, 160] on input "e." at bounding box center [310, 158] width 0 height 4
radio input "true"
click at [306, 262] on button "Next" at bounding box center [310, 263] width 84 height 21
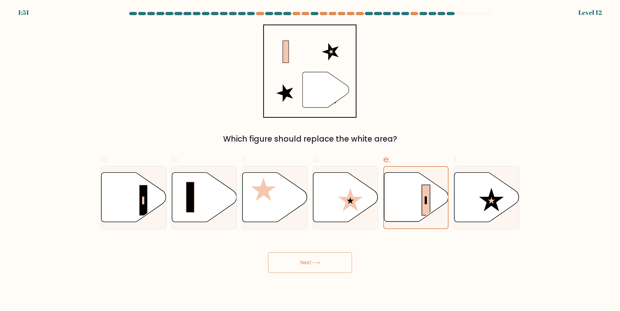
click at [306, 262] on button "Next" at bounding box center [310, 263] width 84 height 21
click at [306, 261] on button "Next" at bounding box center [310, 263] width 84 height 21
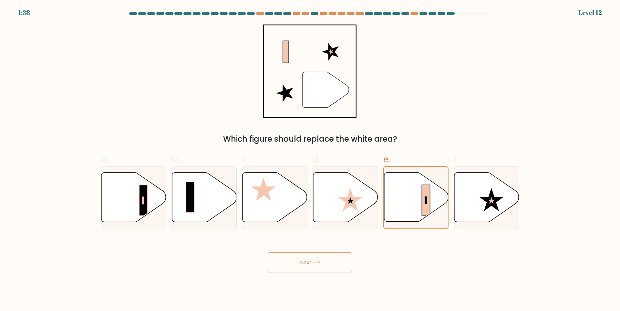
click at [306, 263] on button "Next" at bounding box center [310, 263] width 84 height 21
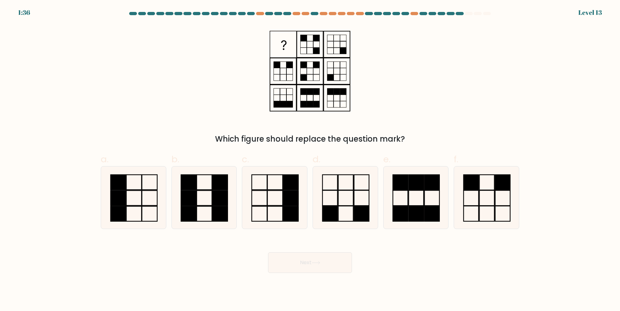
click at [306, 263] on button "Next" at bounding box center [310, 263] width 84 height 21
click at [227, 273] on div "Next" at bounding box center [310, 255] width 426 height 36
click at [481, 210] on icon at bounding box center [486, 198] width 62 height 62
click at [310, 160] on input "f." at bounding box center [310, 158] width 0 height 4
radio input "true"
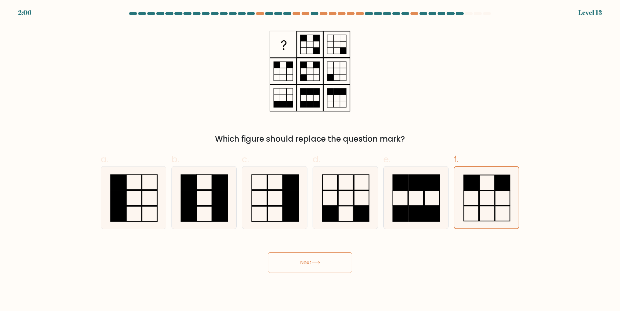
click at [303, 262] on button "Next" at bounding box center [310, 263] width 84 height 21
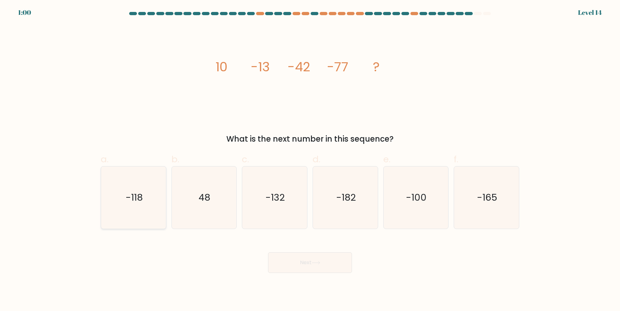
click at [138, 182] on icon "-118" at bounding box center [133, 198] width 62 height 62
click at [310, 160] on input "a. -118" at bounding box center [310, 158] width 0 height 4
radio input "true"
click at [306, 261] on button "Next" at bounding box center [310, 263] width 84 height 21
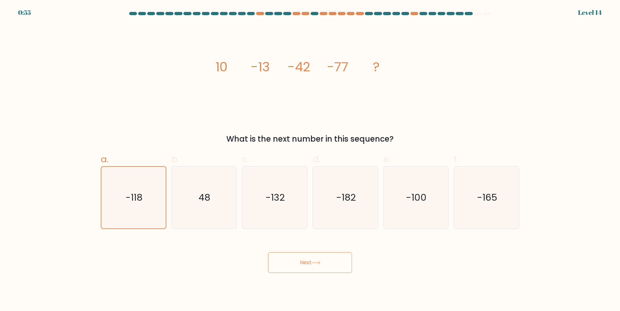
click at [306, 261] on button "Next" at bounding box center [310, 263] width 84 height 21
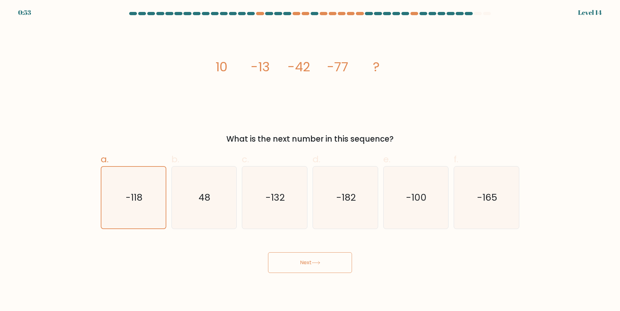
click at [306, 261] on button "Next" at bounding box center [310, 263] width 84 height 21
click at [305, 261] on button "Next" at bounding box center [310, 263] width 84 height 21
click at [302, 262] on button "Next" at bounding box center [310, 263] width 84 height 21
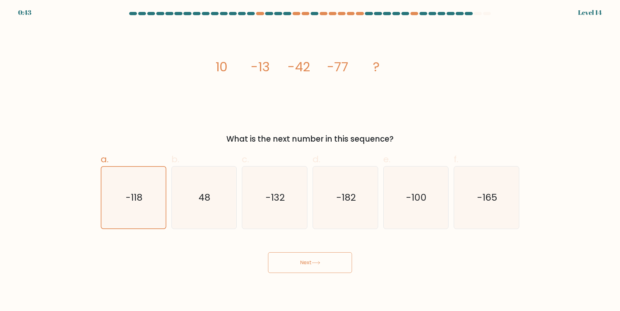
click at [302, 262] on button "Next" at bounding box center [310, 263] width 84 height 21
click at [300, 262] on button "Next" at bounding box center [310, 263] width 84 height 21
click at [298, 261] on button "Next" at bounding box center [310, 263] width 84 height 21
click at [298, 260] on button "Next" at bounding box center [310, 263] width 84 height 21
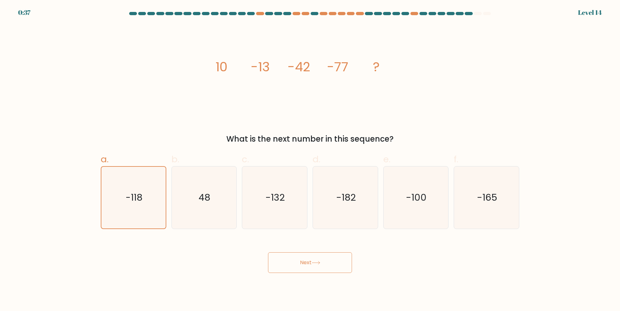
click at [302, 262] on button "Next" at bounding box center [310, 263] width 84 height 21
click at [301, 262] on button "Next" at bounding box center [310, 263] width 84 height 21
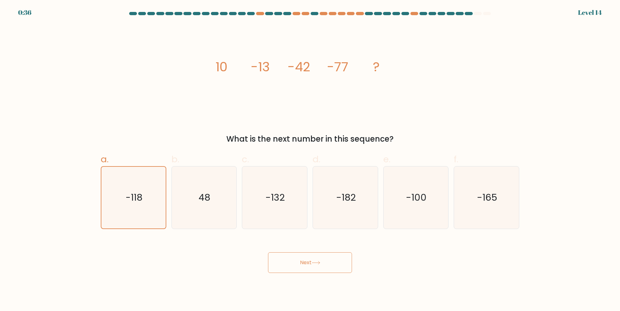
click at [301, 262] on button "Next" at bounding box center [310, 263] width 84 height 21
click at [301, 261] on button "Next" at bounding box center [310, 263] width 84 height 21
click at [300, 260] on button "Next" at bounding box center [310, 263] width 84 height 21
click at [300, 259] on button "Next" at bounding box center [310, 263] width 84 height 21
click at [301, 262] on button "Next" at bounding box center [310, 263] width 84 height 21
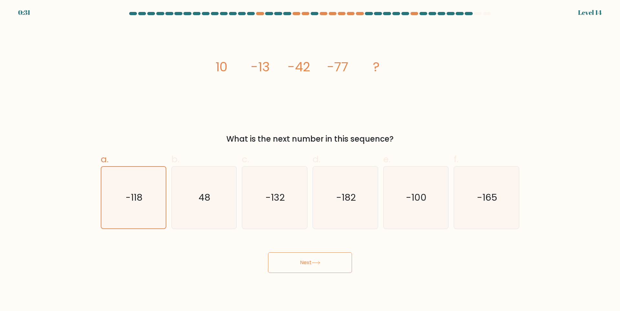
click at [299, 260] on button "Next" at bounding box center [310, 263] width 84 height 21
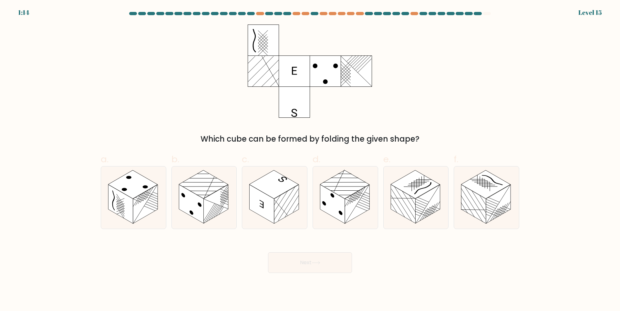
click at [299, 260] on button "Next" at bounding box center [310, 263] width 84 height 21
drag, startPoint x: 299, startPoint y: 265, endPoint x: 280, endPoint y: 222, distance: 47.9
click at [280, 222] on form at bounding box center [310, 142] width 620 height 261
click at [282, 204] on rect at bounding box center [286, 204] width 25 height 39
click at [310, 160] on input "c." at bounding box center [310, 158] width 0 height 4
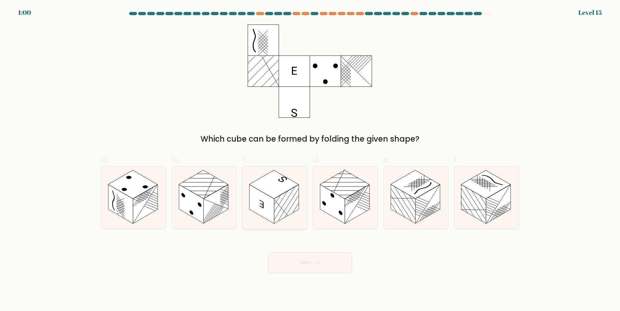
radio input "true"
click at [302, 262] on button "Next" at bounding box center [310, 263] width 84 height 21
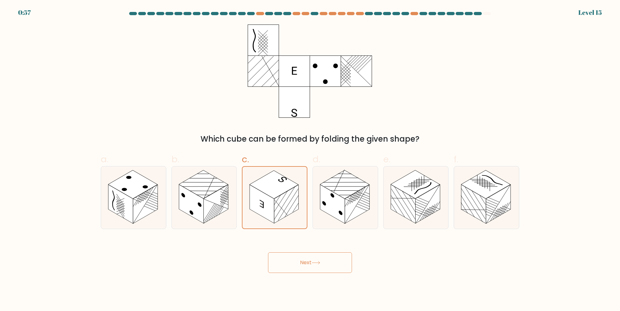
click at [302, 262] on button "Next" at bounding box center [310, 263] width 84 height 21
click at [319, 265] on button "Next" at bounding box center [310, 263] width 84 height 21
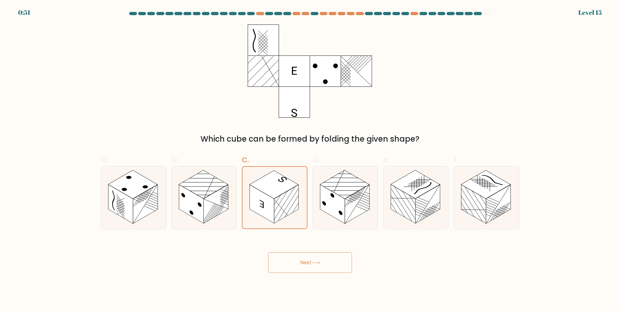
click at [319, 265] on button "Next" at bounding box center [310, 263] width 84 height 21
click at [303, 262] on button "Next" at bounding box center [310, 263] width 84 height 21
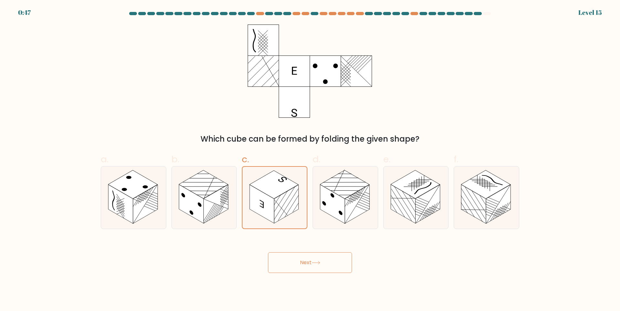
click at [303, 262] on button "Next" at bounding box center [310, 263] width 84 height 21
click at [306, 264] on button "Next" at bounding box center [310, 263] width 84 height 21
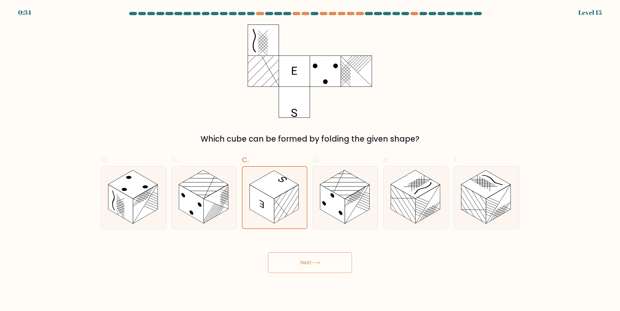
click at [306, 264] on button "Next" at bounding box center [310, 263] width 84 height 21
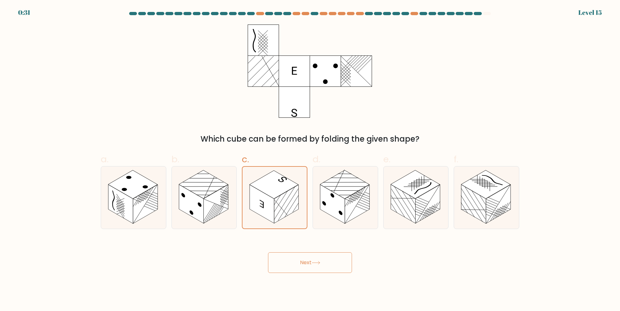
click at [304, 264] on button "Next" at bounding box center [310, 263] width 84 height 21
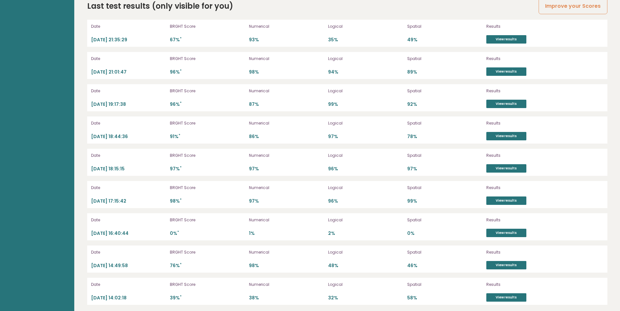
scroll to position [1157, 0]
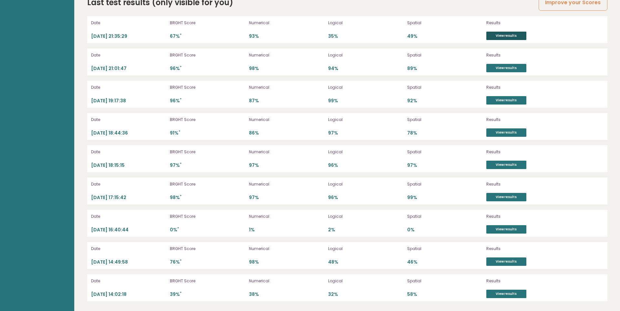
click at [496, 34] on link "View results" at bounding box center [506, 36] width 40 height 8
click at [505, 36] on link "View results" at bounding box center [506, 36] width 40 height 8
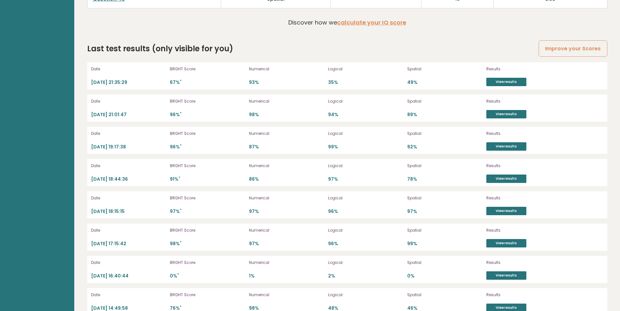
scroll to position [1023, 0]
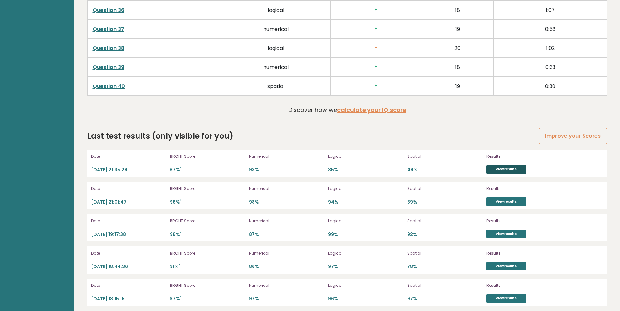
click at [498, 168] on link "View results" at bounding box center [506, 169] width 40 height 8
click at [507, 168] on link "View results" at bounding box center [506, 169] width 40 height 8
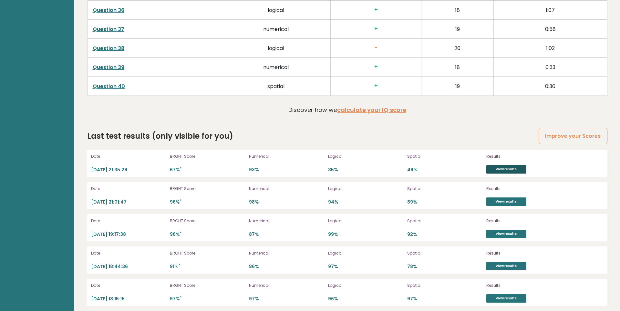
click at [507, 168] on link "View results" at bounding box center [506, 169] width 40 height 8
click at [503, 169] on link "View results" at bounding box center [506, 169] width 40 height 8
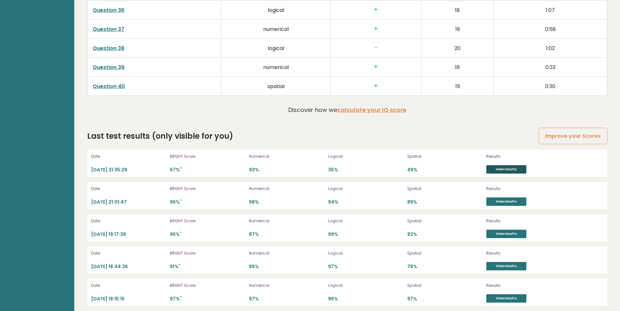
click at [503, 169] on link "View results" at bounding box center [506, 169] width 40 height 8
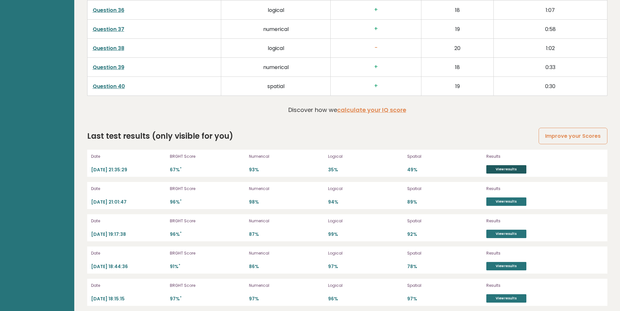
click at [503, 169] on link "View results" at bounding box center [506, 169] width 40 height 8
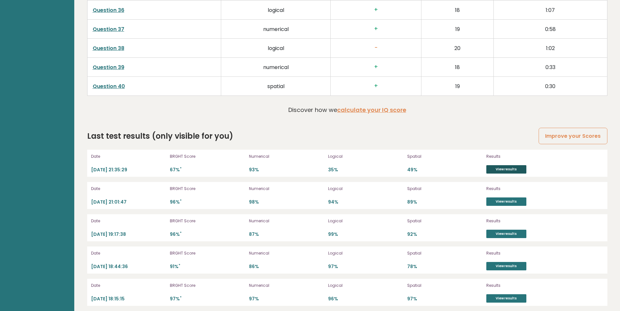
click at [503, 169] on link "View results" at bounding box center [506, 169] width 40 height 8
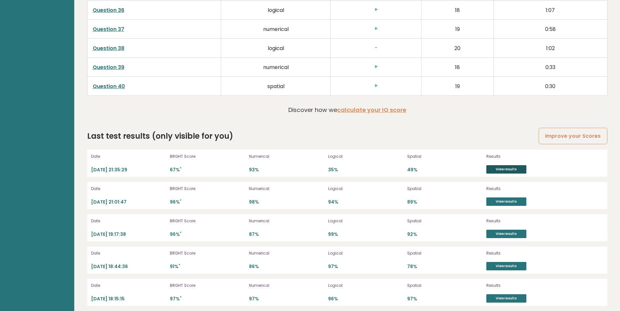
click at [503, 169] on link "View results" at bounding box center [506, 169] width 40 height 8
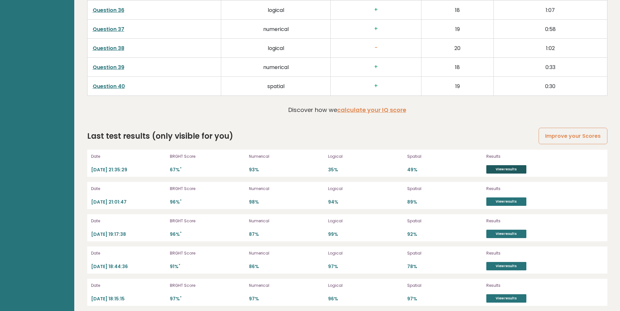
click at [503, 169] on link "View results" at bounding box center [506, 169] width 40 height 8
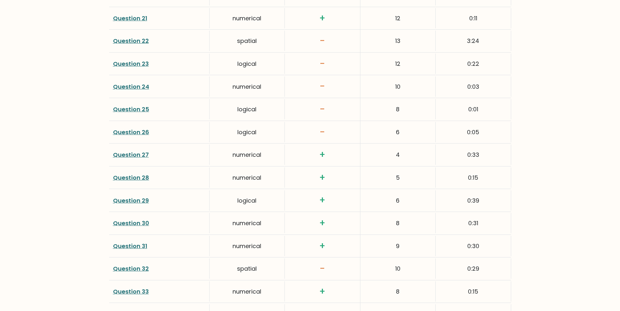
scroll to position [1370, 0]
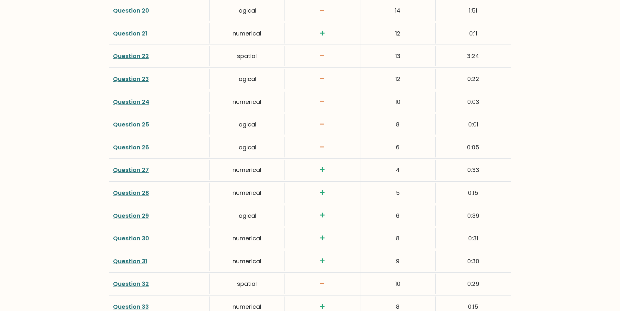
click at [143, 79] on link "Question 23" at bounding box center [131, 79] width 36 height 8
